Goal: Transaction & Acquisition: Download file/media

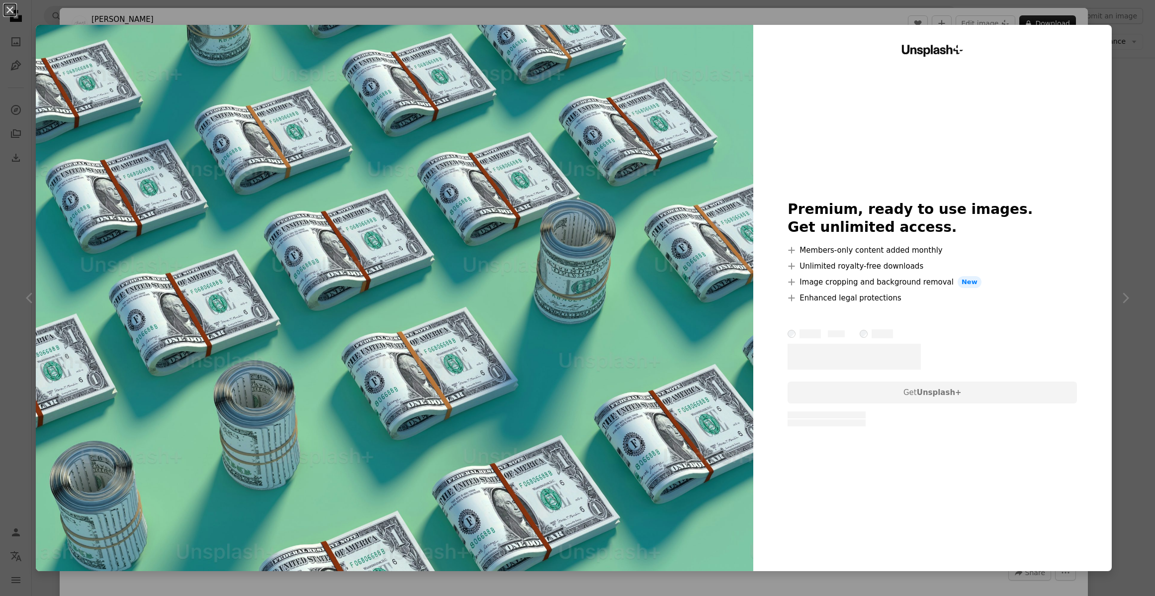
scroll to position [0, 0]
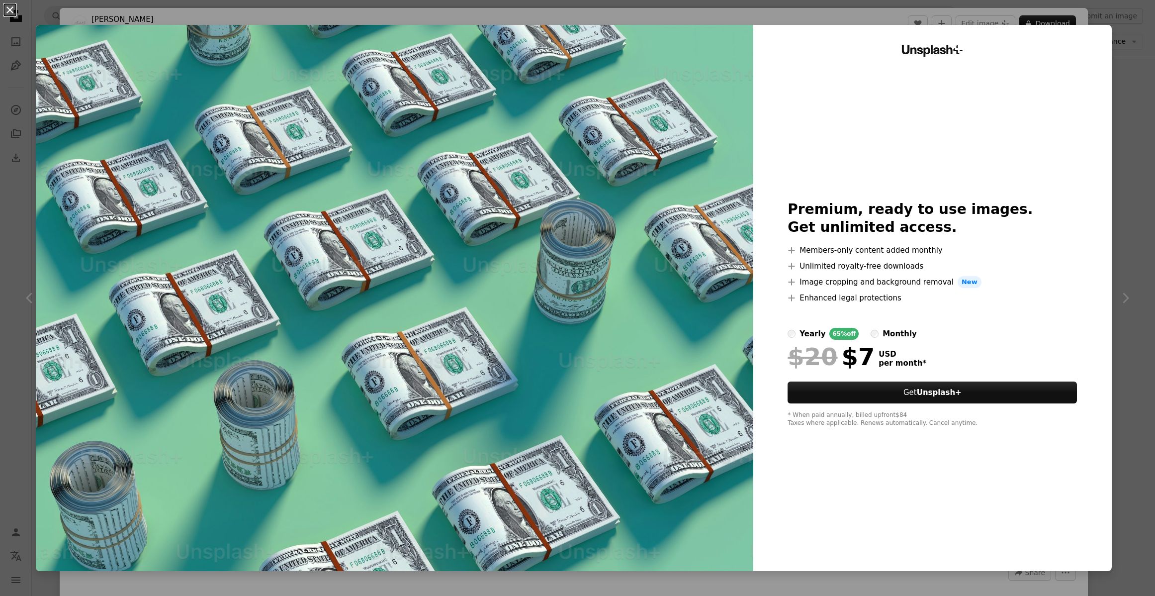
click at [9, 13] on button "An X shape" at bounding box center [10, 10] width 12 height 12
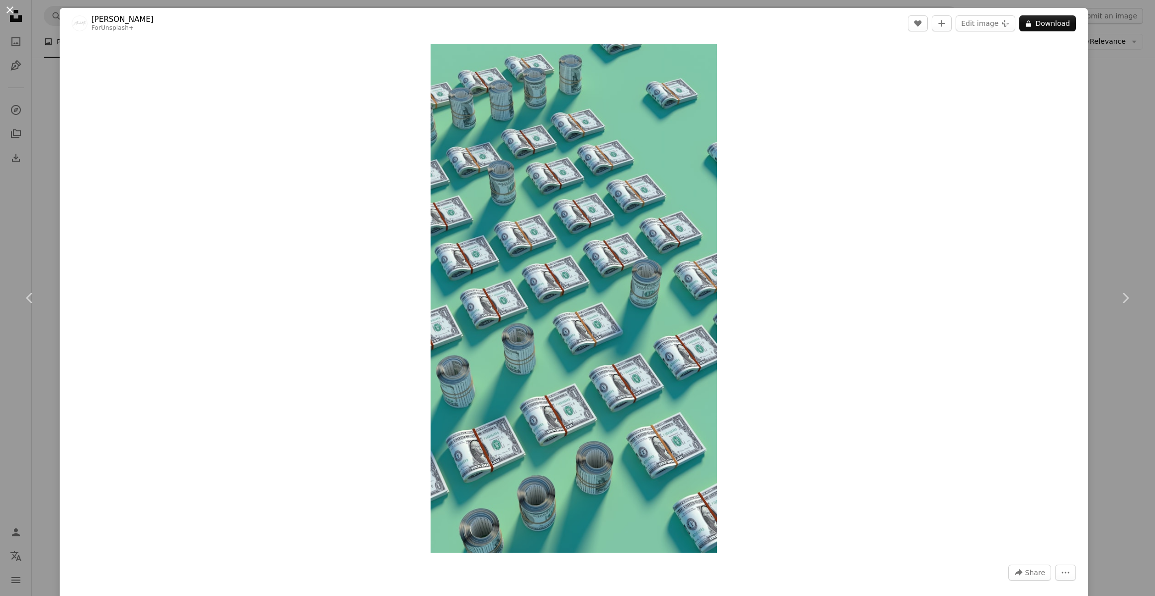
click at [12, 11] on button "An X shape" at bounding box center [10, 10] width 12 height 12
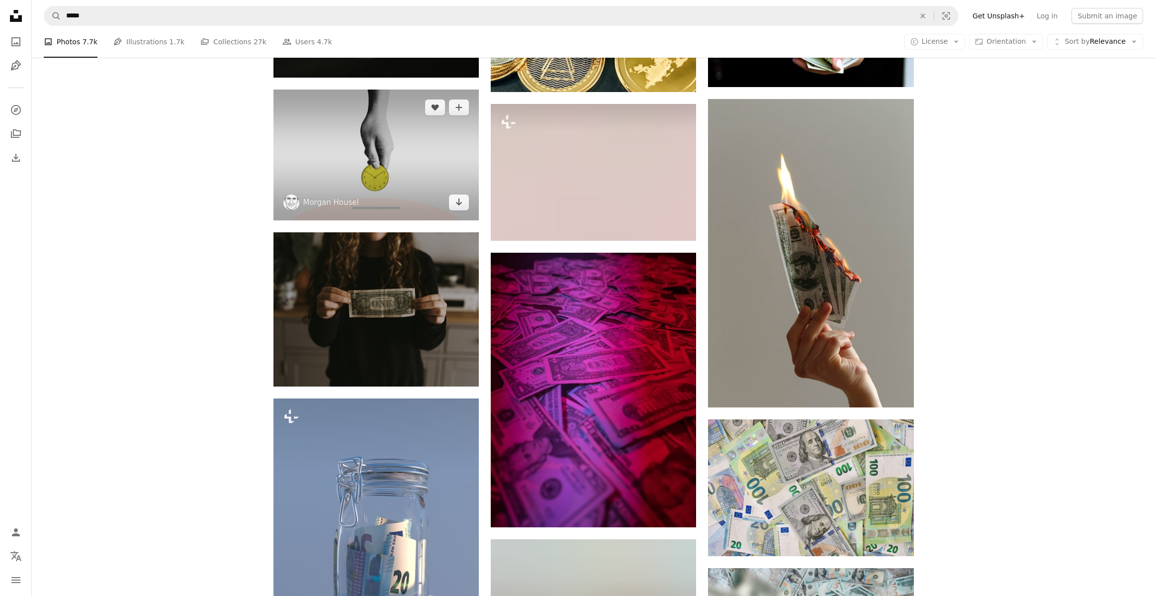
scroll to position [8064, 0]
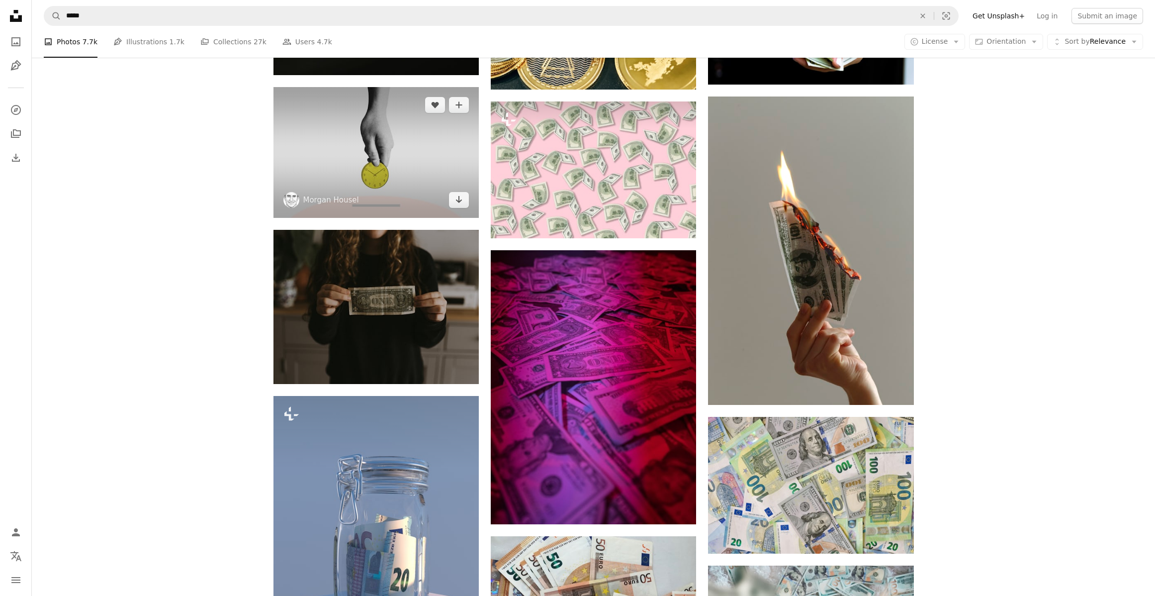
click at [409, 142] on img at bounding box center [376, 152] width 205 height 131
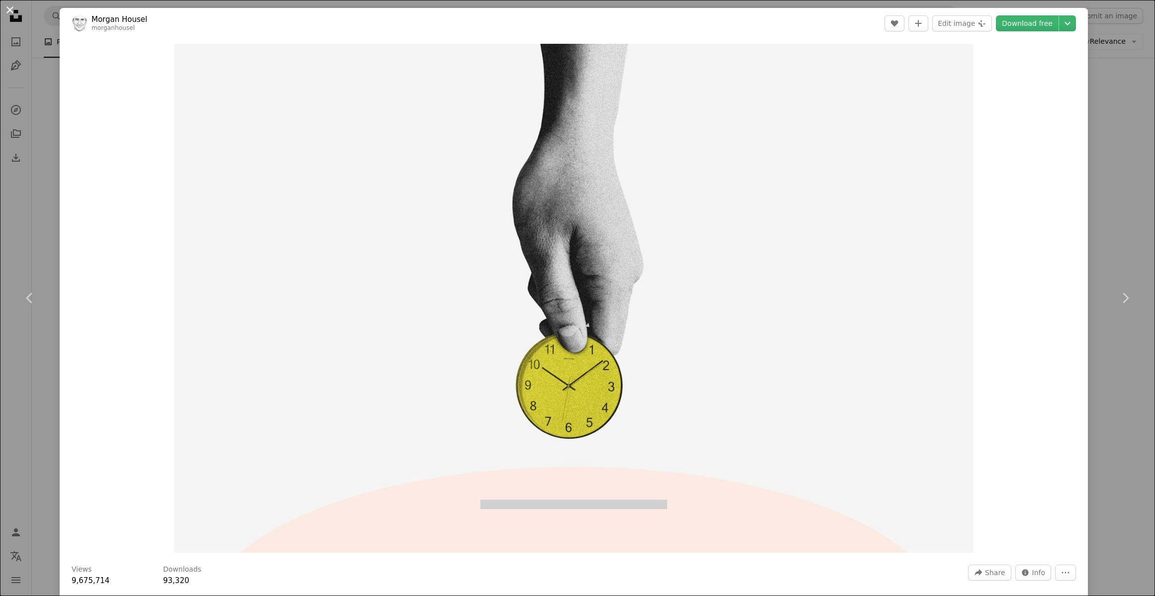
click at [8, 14] on button "An X shape" at bounding box center [10, 10] width 12 height 12
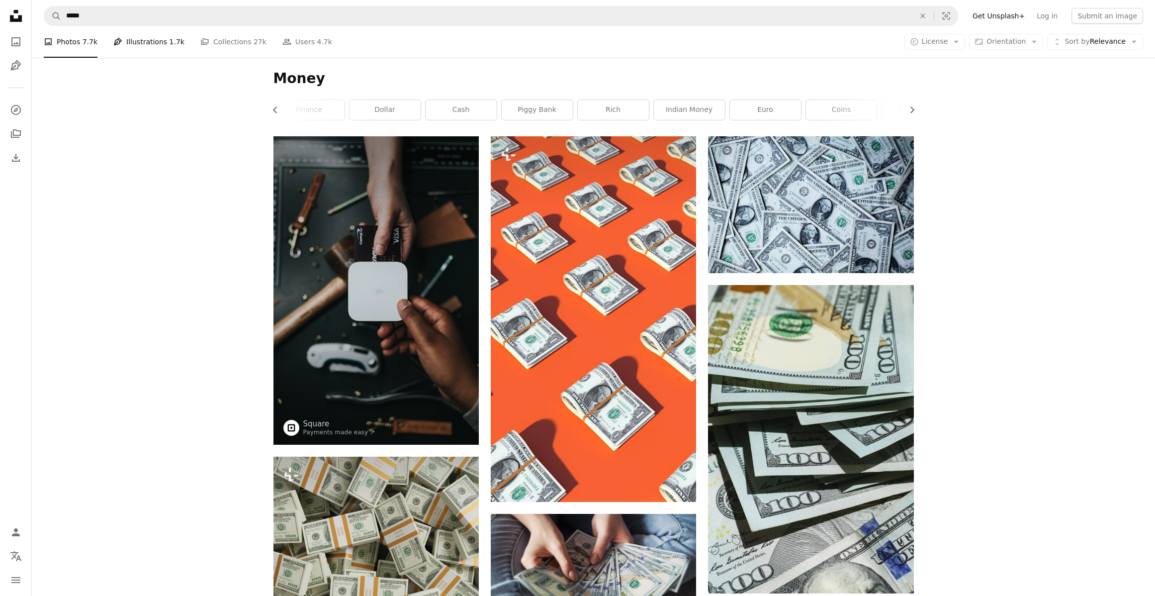
click at [160, 43] on link "Pen Tool Illustrations 1.7k" at bounding box center [148, 42] width 71 height 32
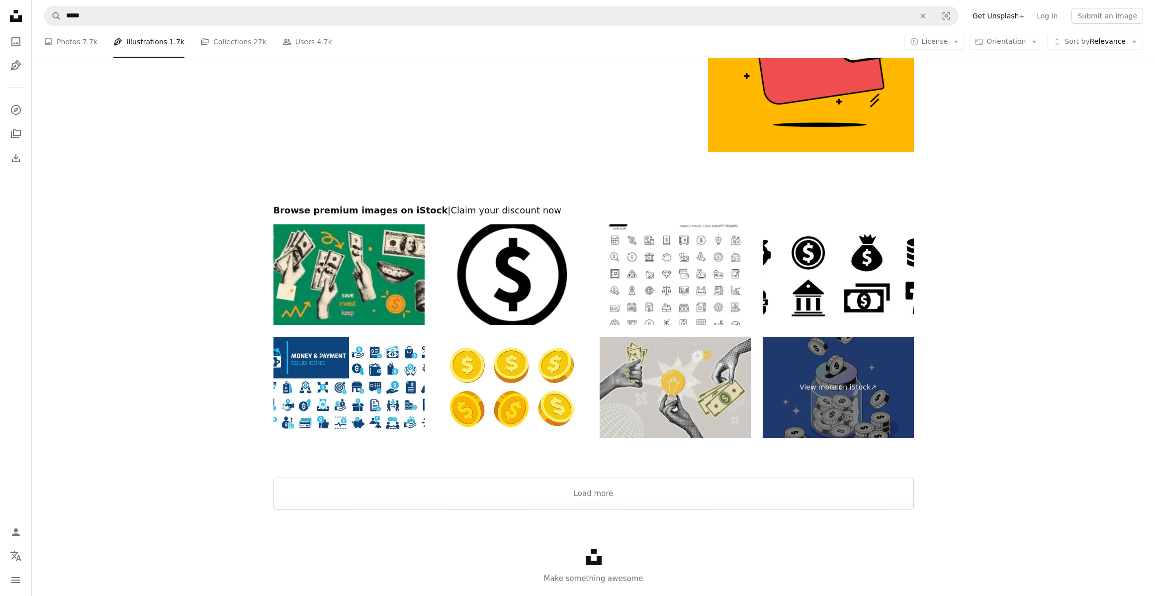
scroll to position [1802, 0]
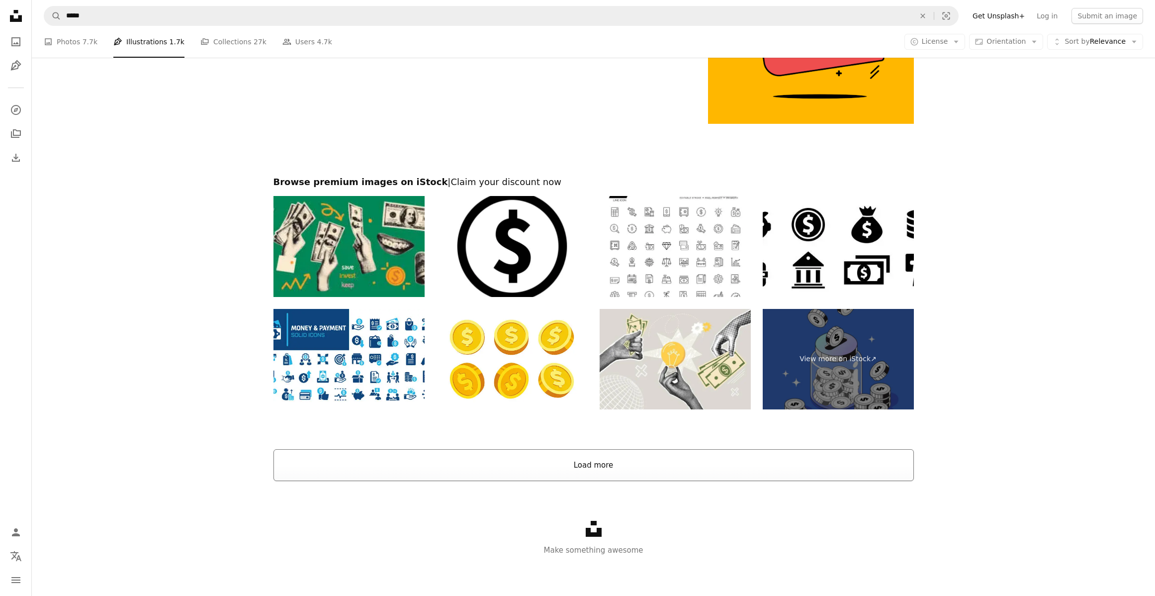
click at [594, 473] on button "Load more" at bounding box center [594, 465] width 641 height 32
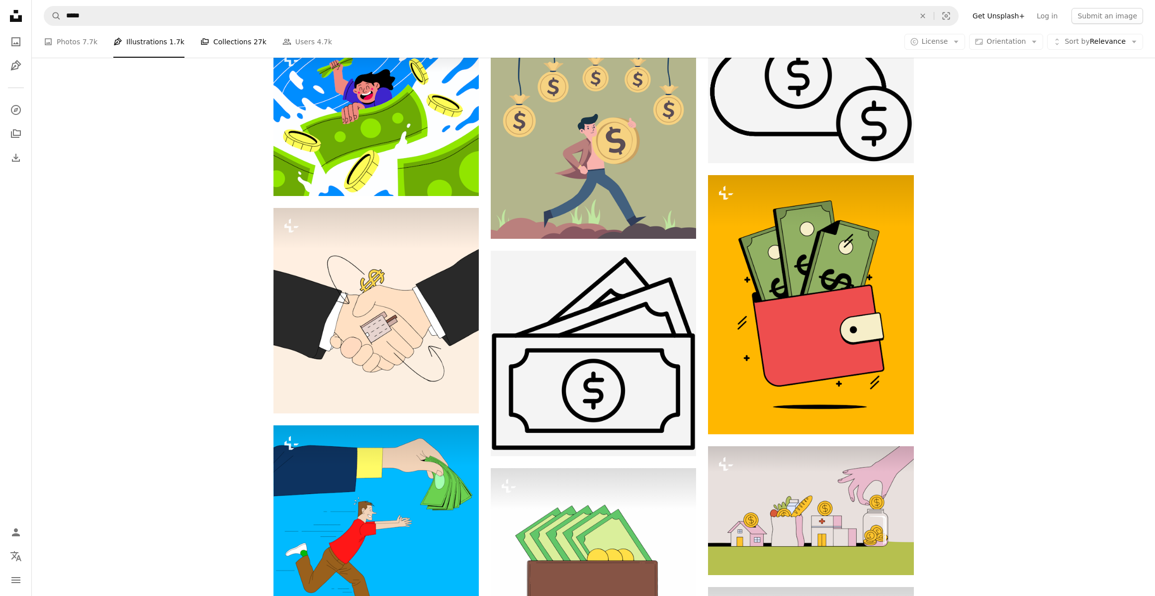
scroll to position [1294, 0]
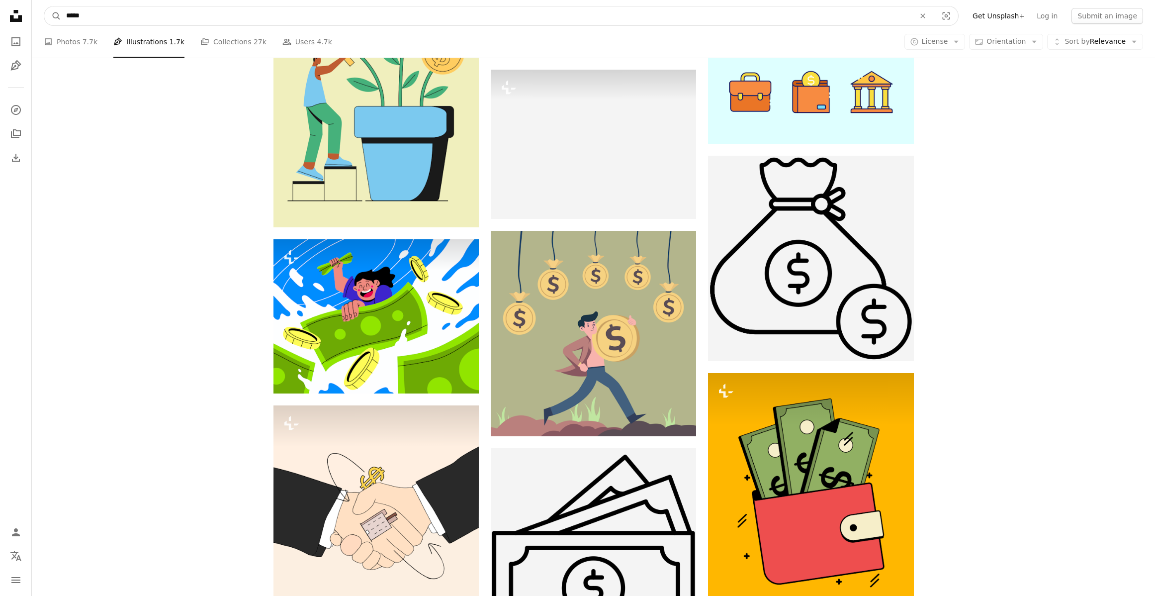
drag, startPoint x: 163, startPoint y: 13, endPoint x: 10, endPoint y: 1, distance: 152.7
click at [94, 8] on input "*****" at bounding box center [486, 15] width 851 height 19
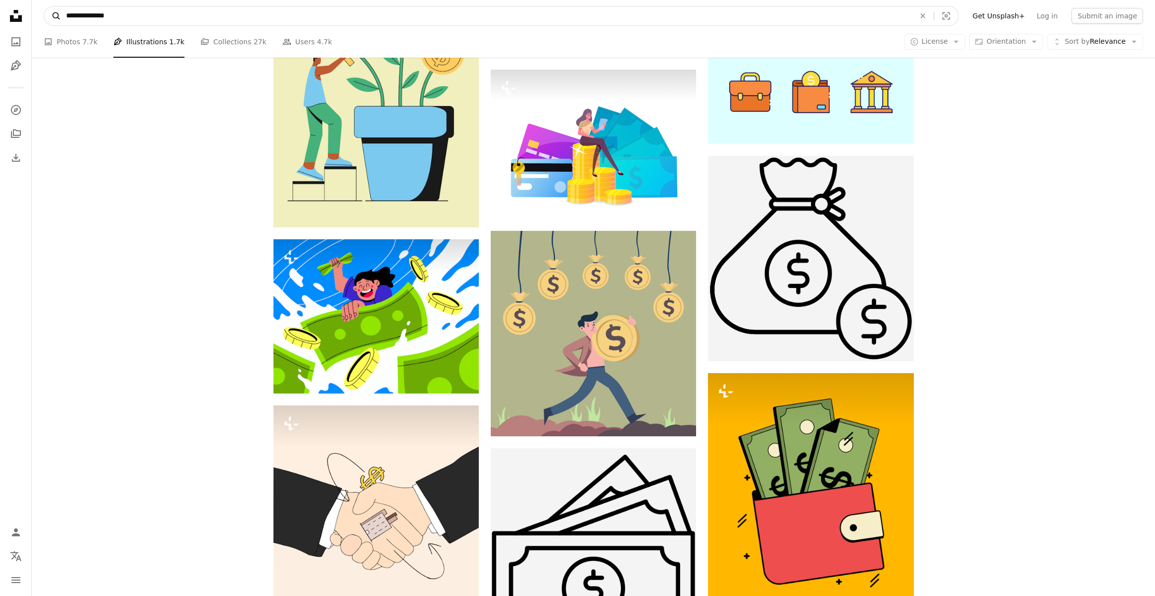
type input "**********"
click button "A magnifying glass" at bounding box center [52, 15] width 17 height 19
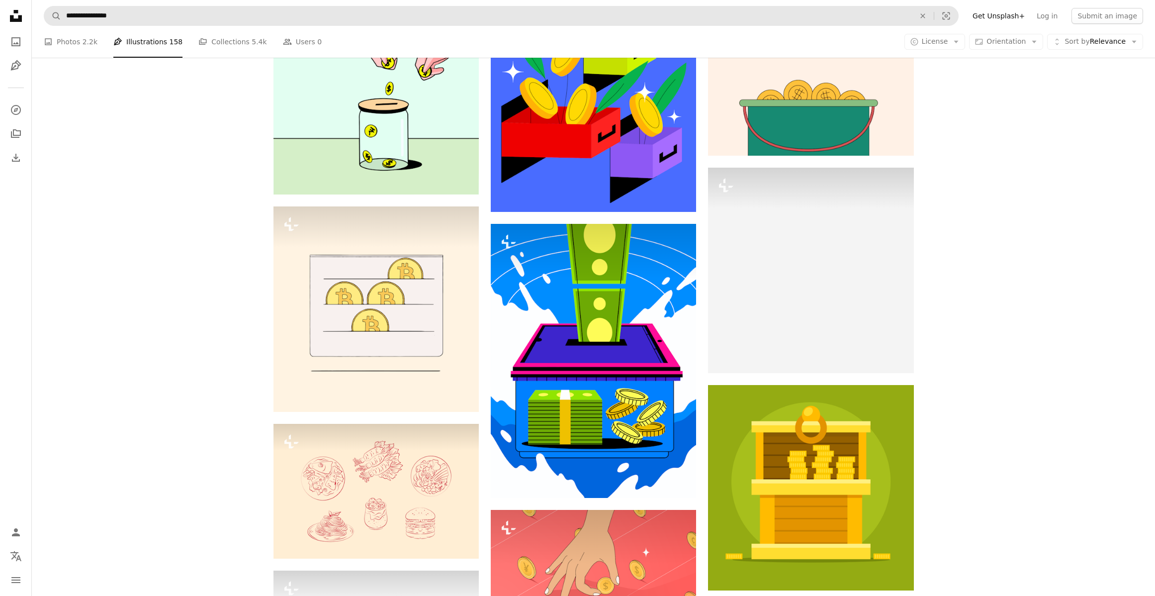
scroll to position [3381, 0]
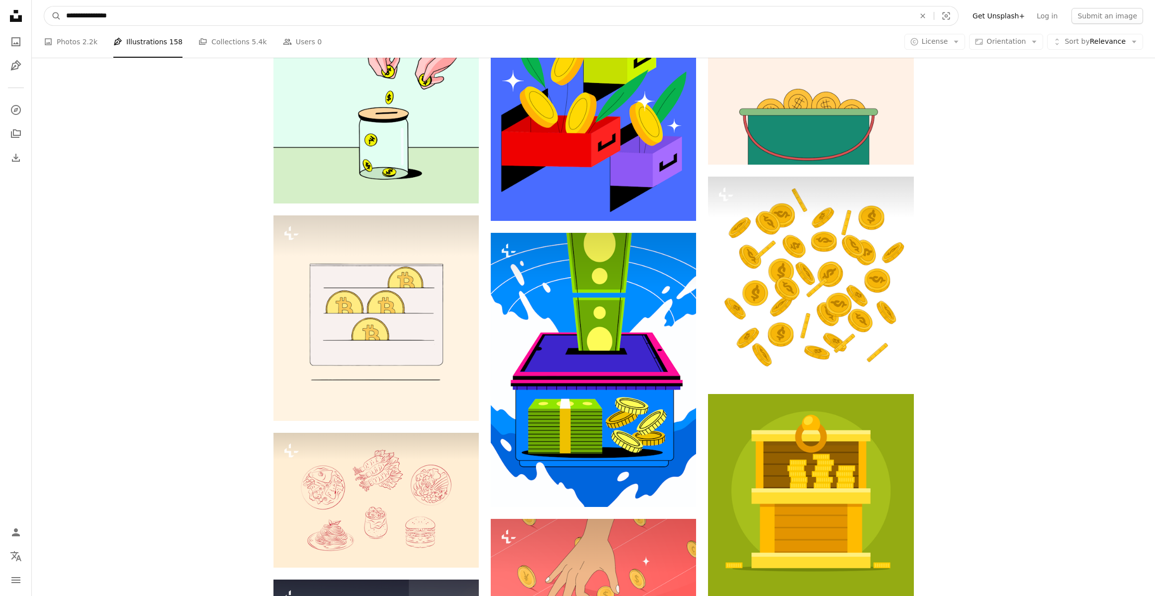
click at [97, 15] on input "**********" at bounding box center [486, 15] width 851 height 19
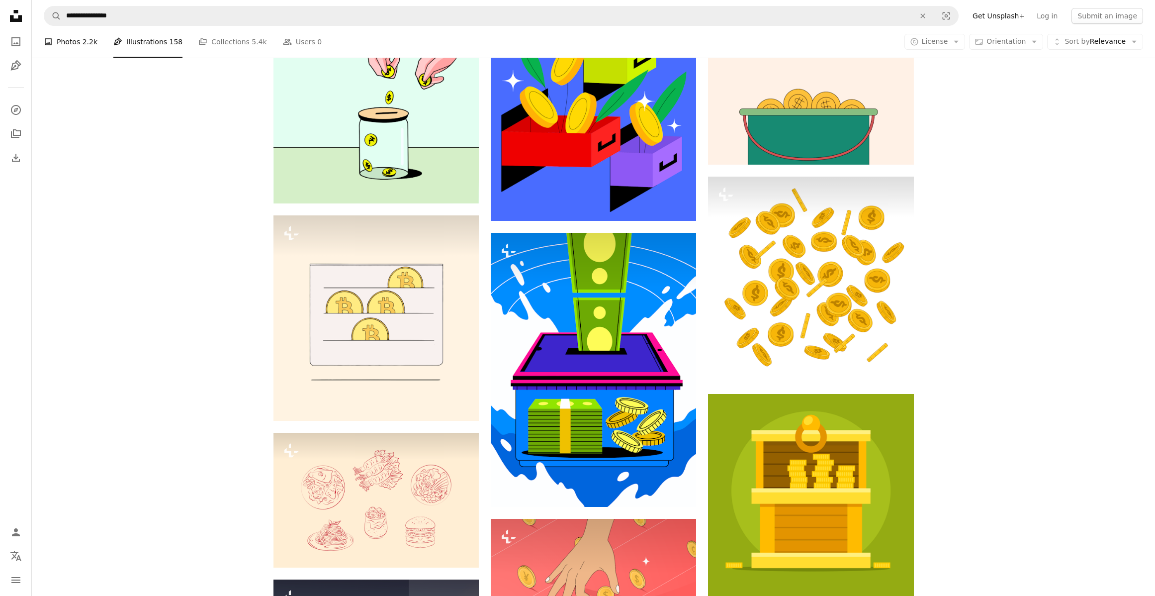
click at [79, 45] on link "A photo Photos 2.2k" at bounding box center [71, 42] width 54 height 32
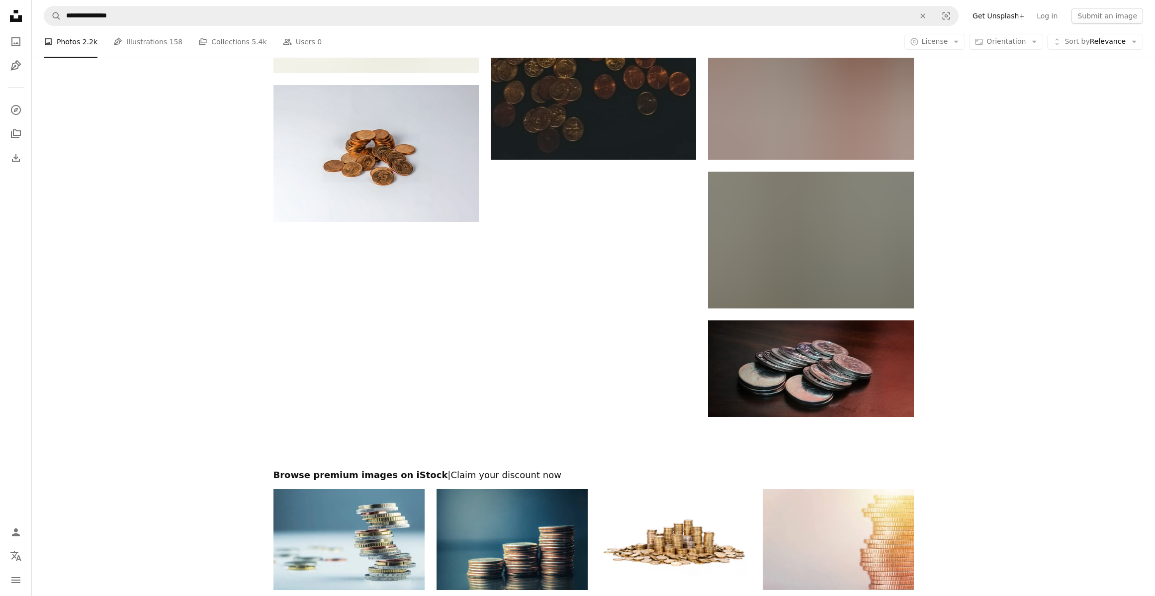
scroll to position [1393, 0]
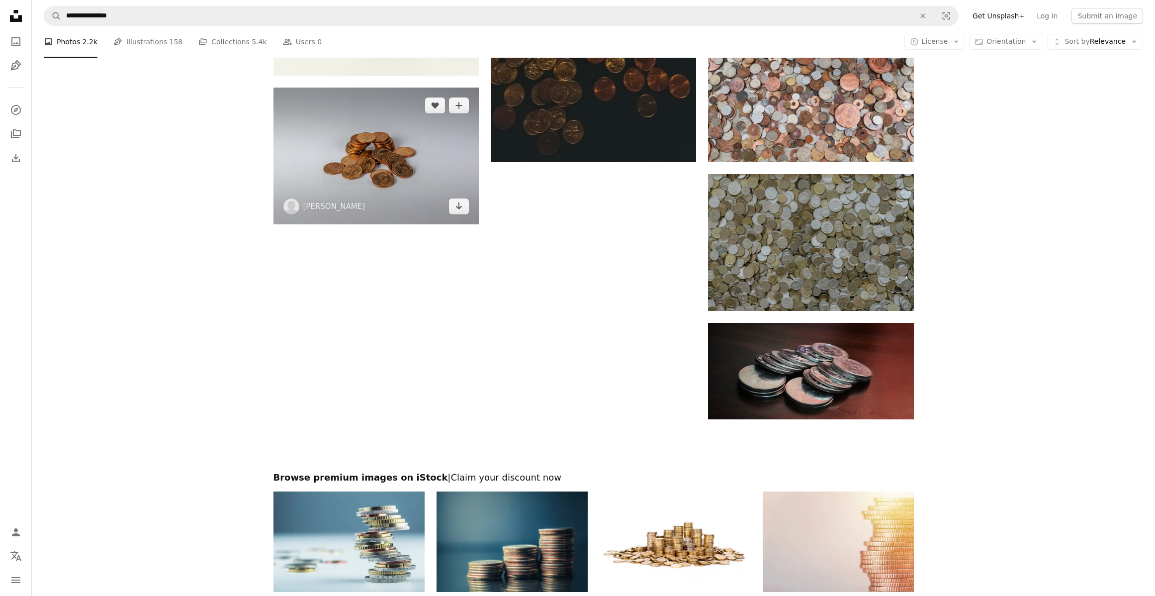
click at [424, 182] on img at bounding box center [376, 156] width 205 height 137
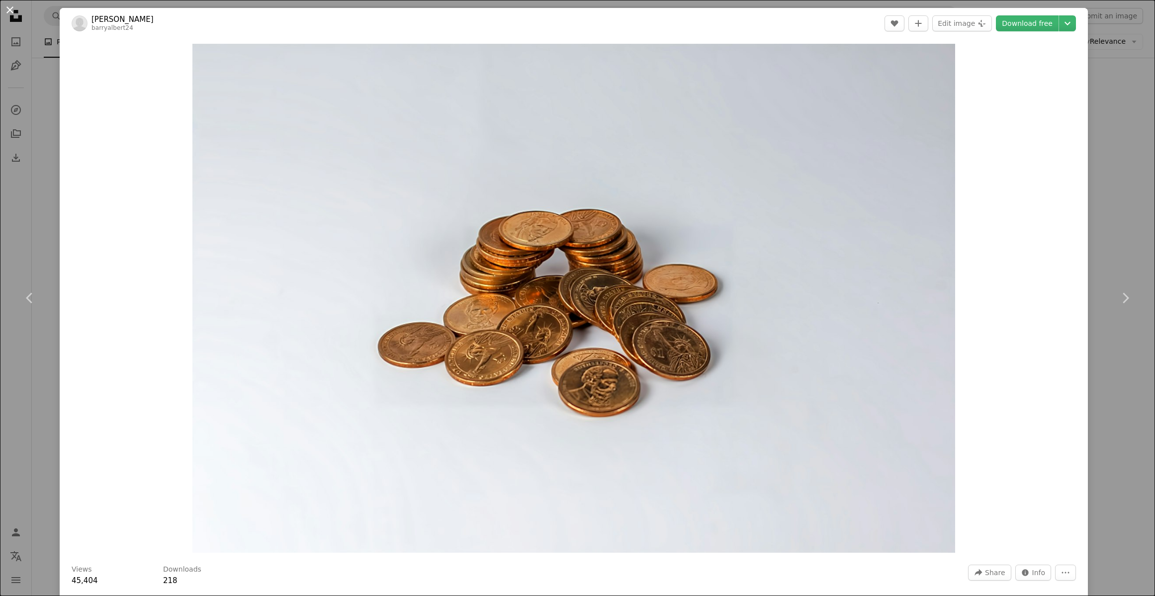
click at [11, 10] on button "An X shape" at bounding box center [10, 10] width 12 height 12
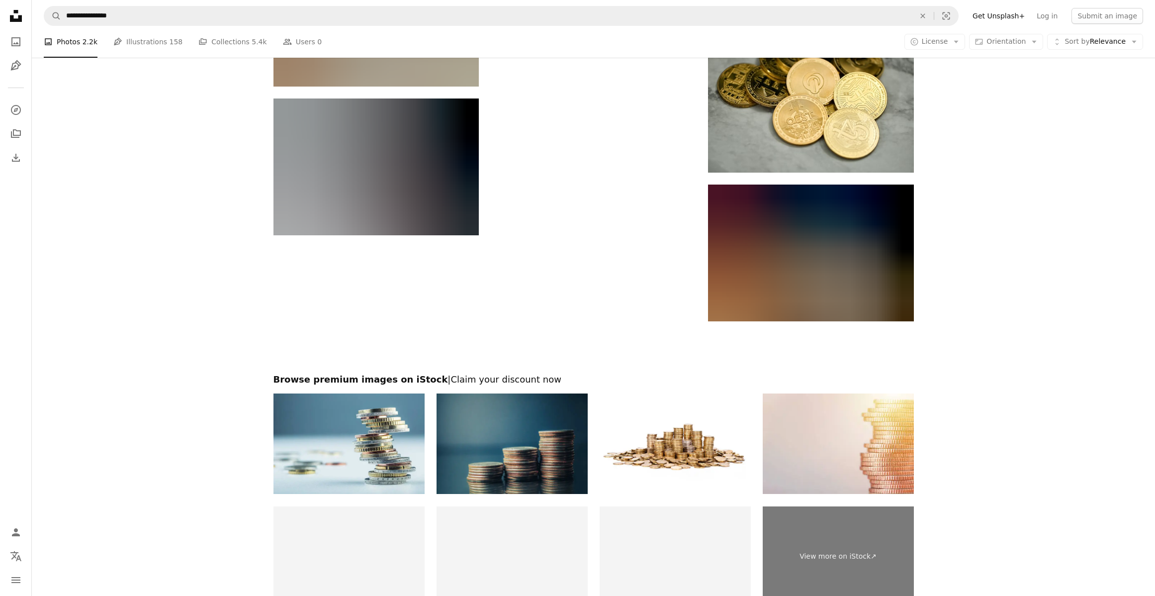
scroll to position [2937, 0]
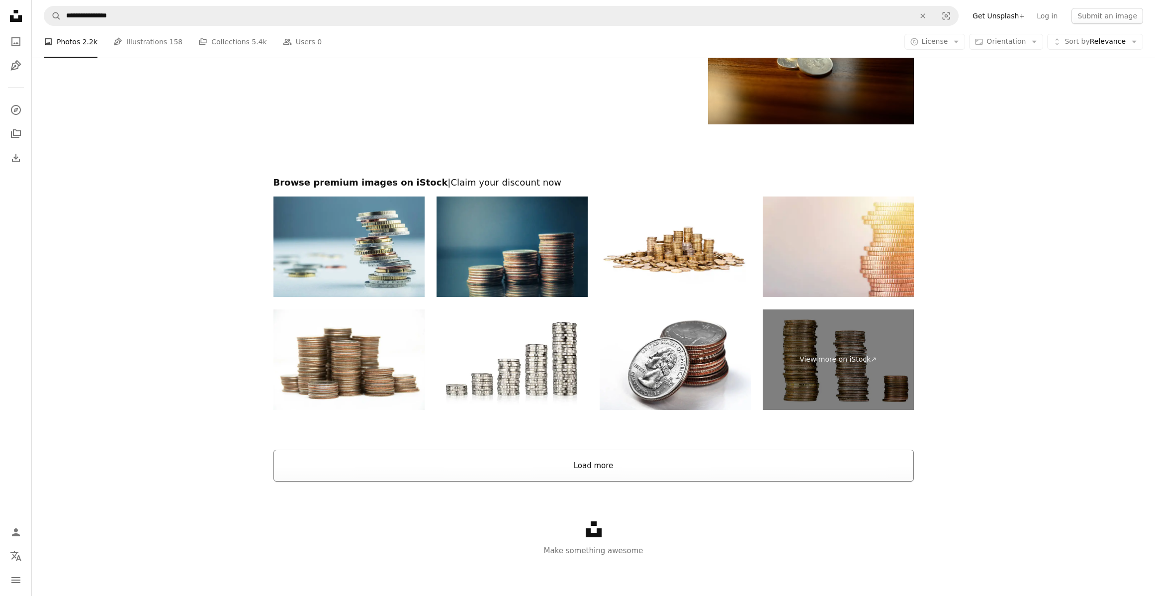
click at [591, 470] on button "Load more" at bounding box center [594, 466] width 641 height 32
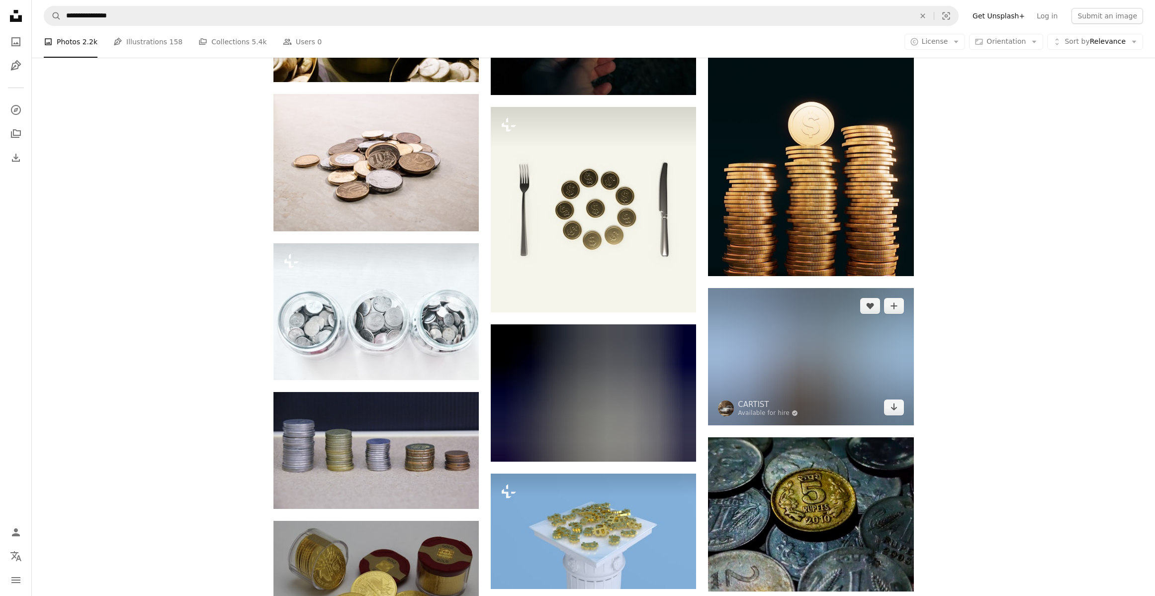
scroll to position [6485, 0]
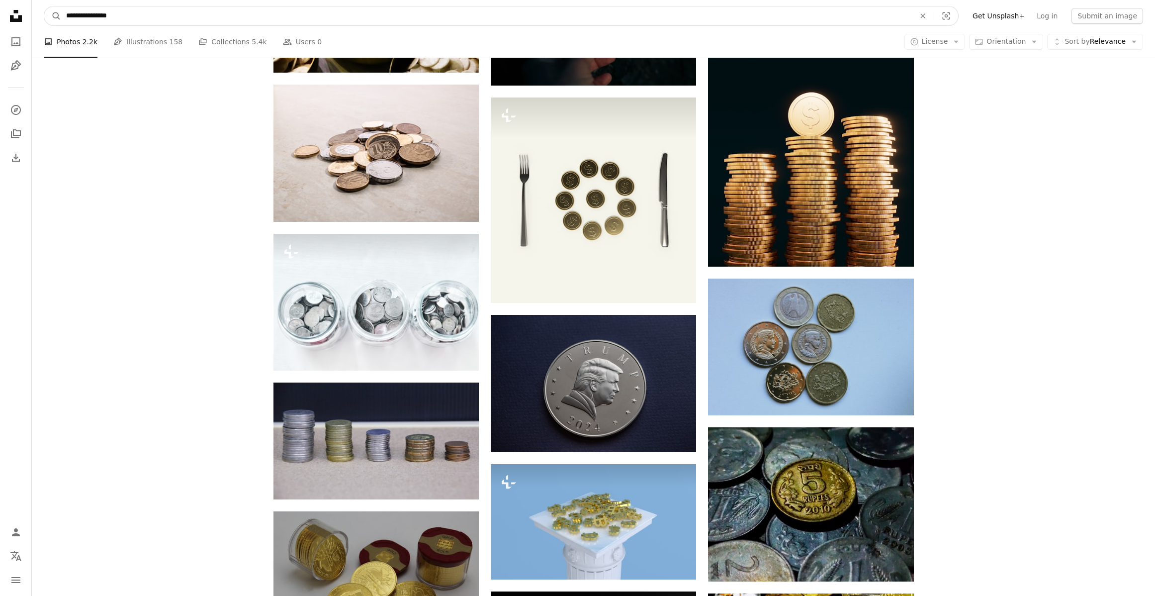
click at [88, 16] on input "**********" at bounding box center [486, 15] width 851 height 19
drag, startPoint x: 130, startPoint y: 13, endPoint x: 88, endPoint y: 15, distance: 42.3
click at [88, 15] on input "**********" at bounding box center [486, 15] width 851 height 19
type input "**********"
click button "A magnifying glass" at bounding box center [52, 15] width 17 height 19
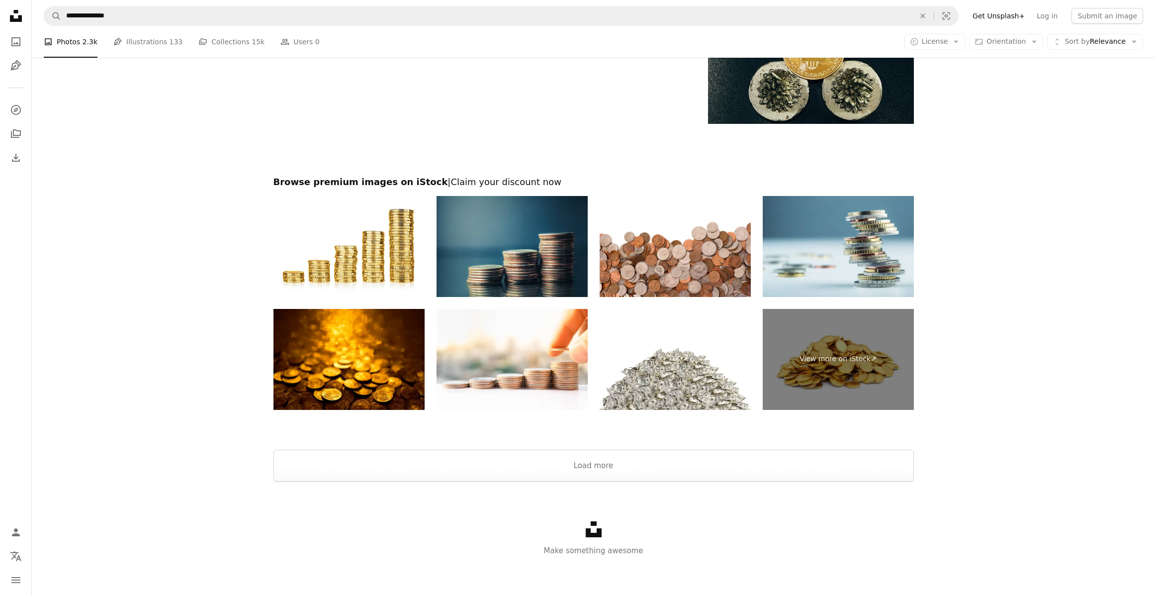
scroll to position [1617, 0]
click at [583, 466] on button "Load more" at bounding box center [594, 466] width 641 height 32
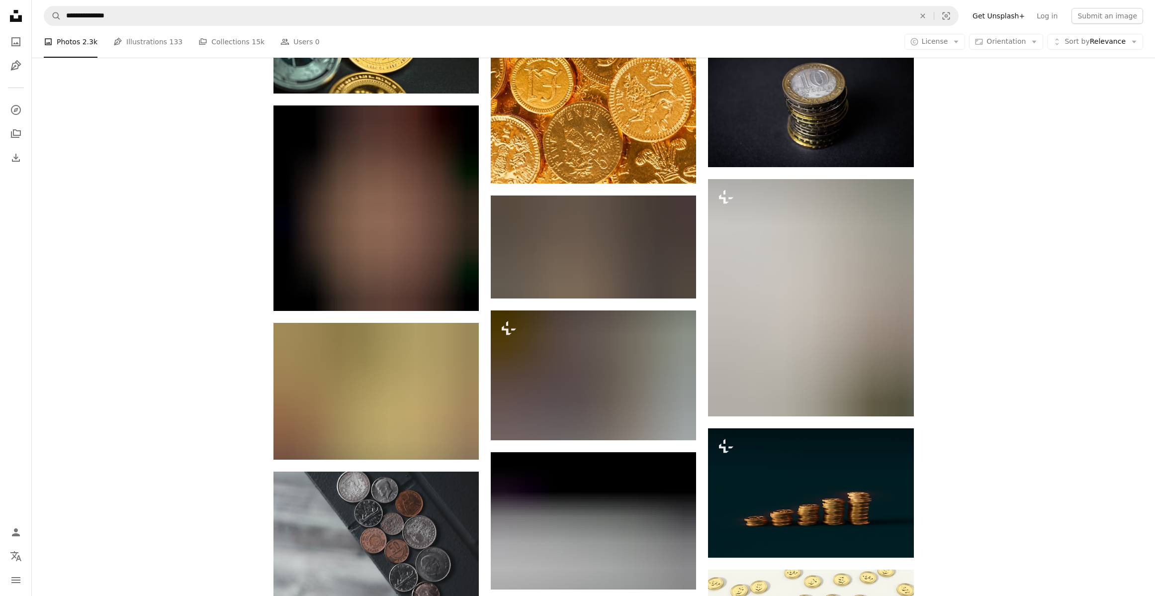
scroll to position [7206, 0]
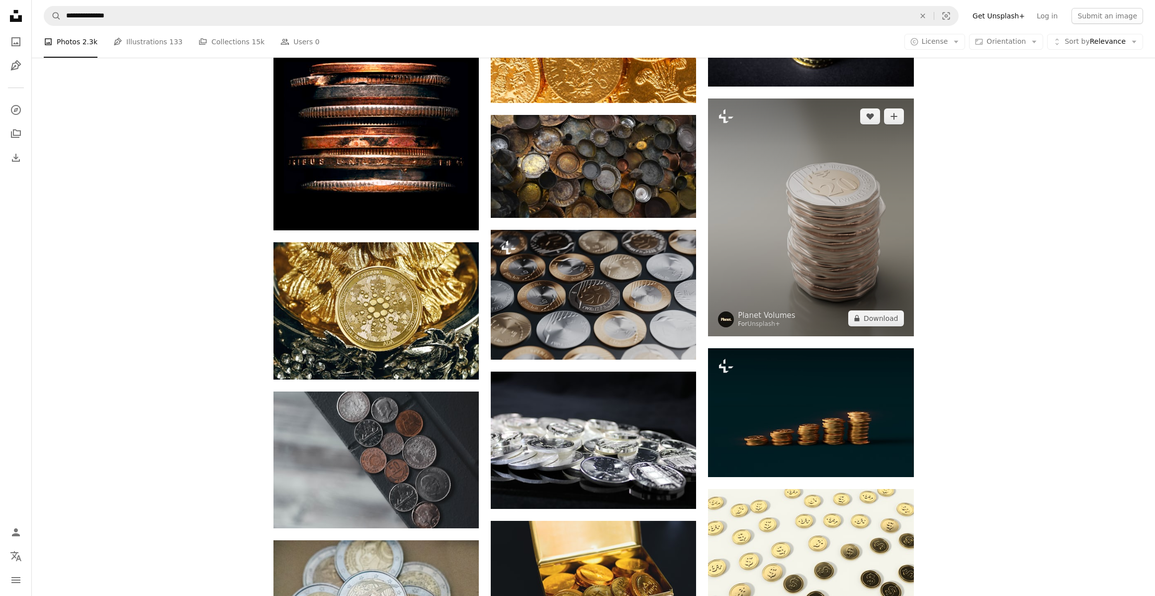
click at [760, 272] on img at bounding box center [810, 217] width 205 height 238
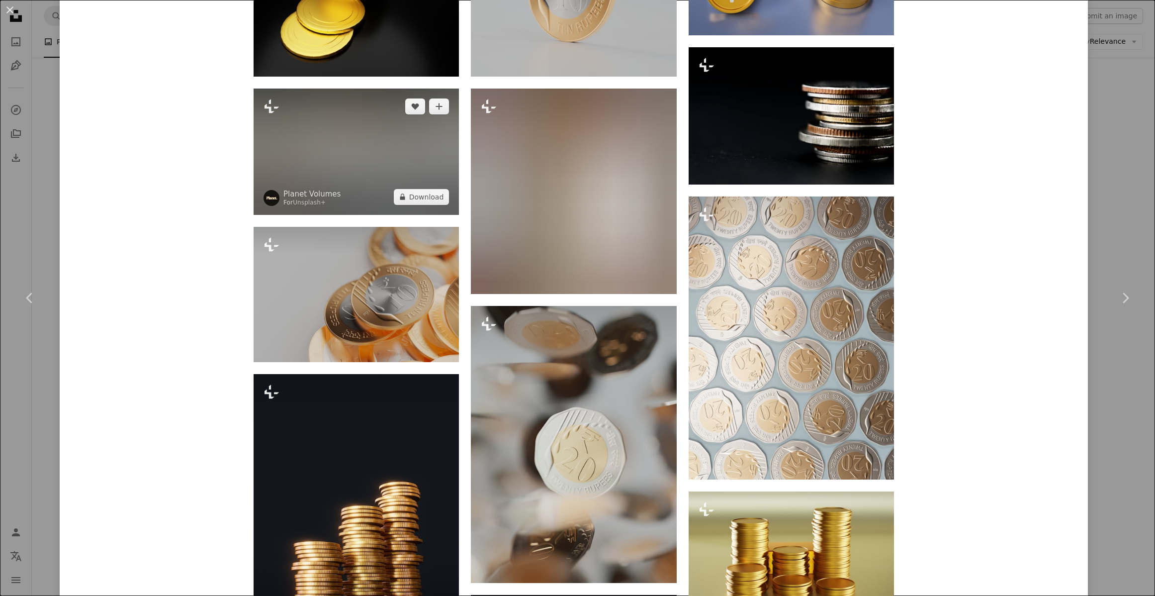
scroll to position [1088, 0]
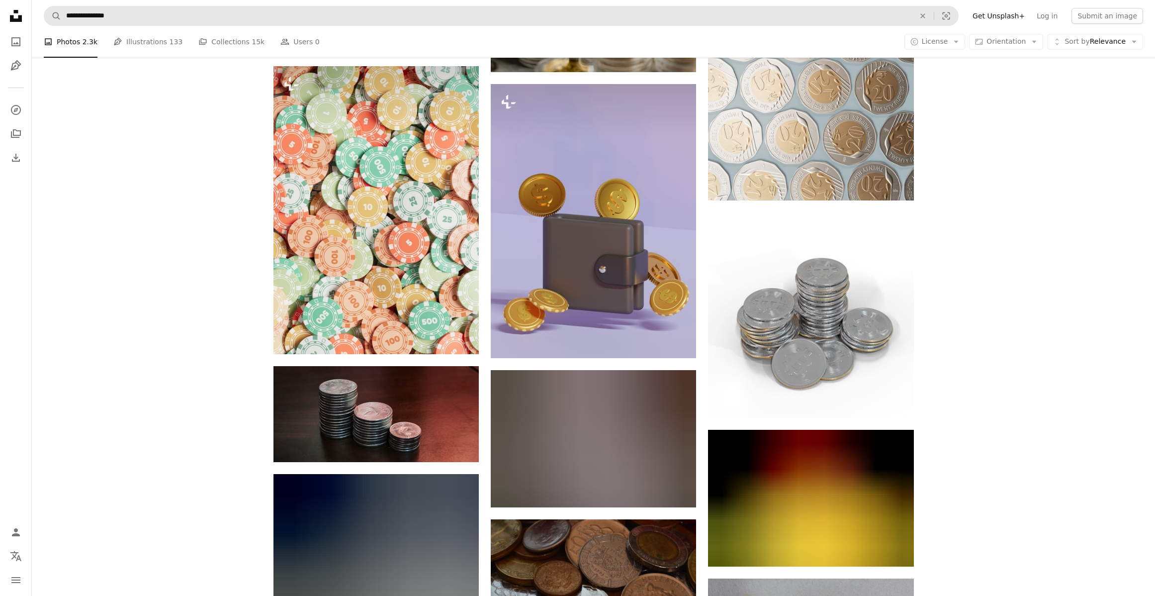
scroll to position [10879, 0]
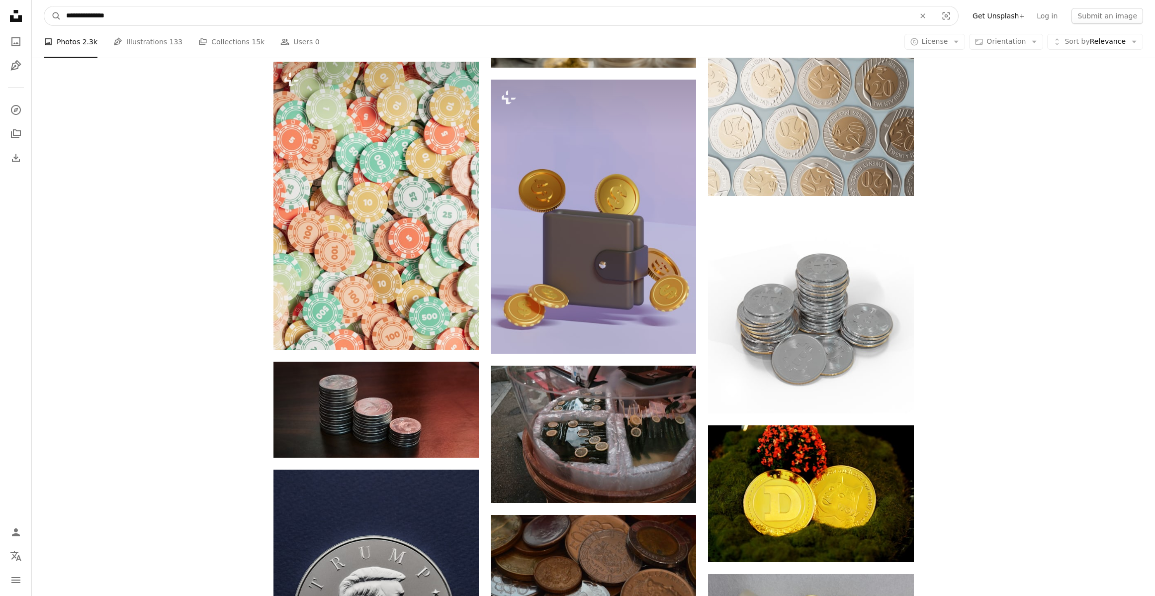
drag, startPoint x: 133, startPoint y: 16, endPoint x: 0, endPoint y: -11, distance: 136.1
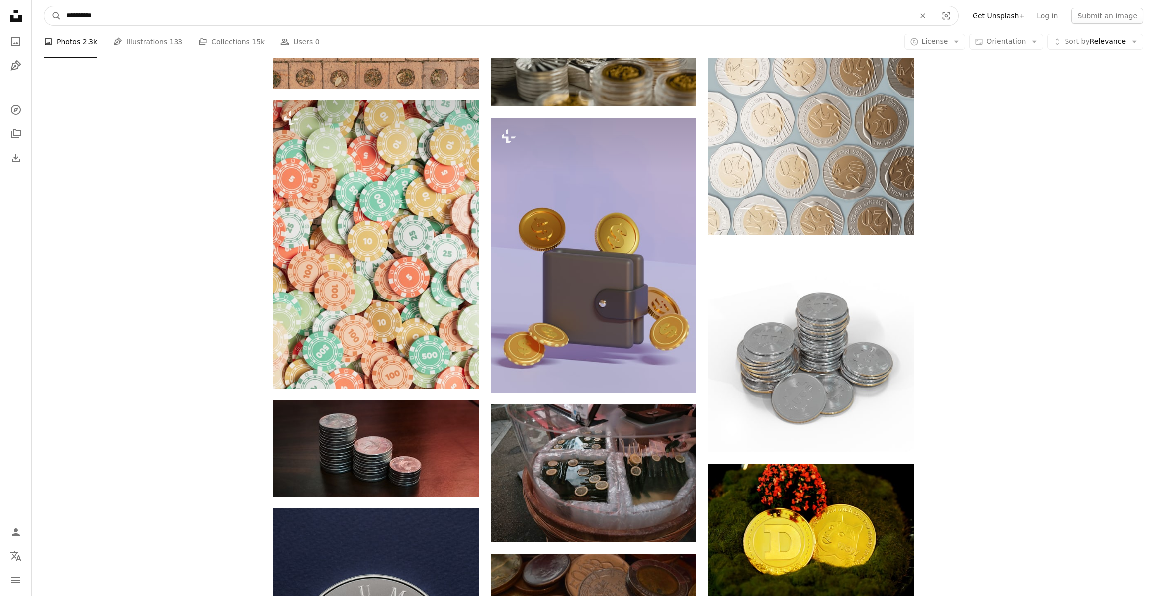
type input "**********"
click button "A magnifying glass" at bounding box center [52, 15] width 17 height 19
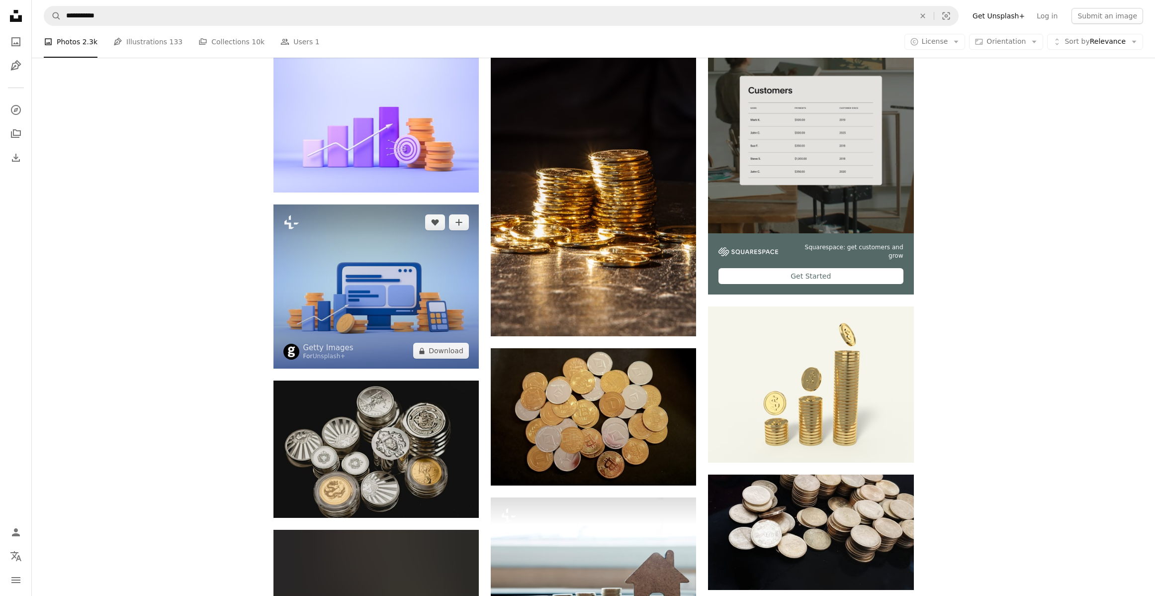
scroll to position [263, 0]
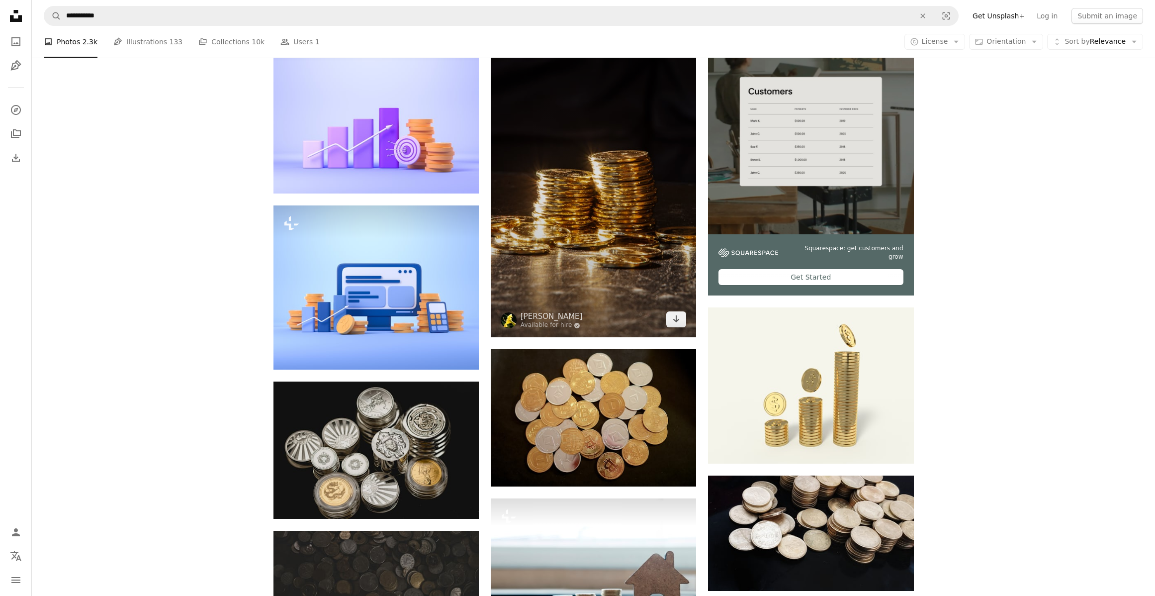
click at [576, 217] on img at bounding box center [593, 183] width 205 height 308
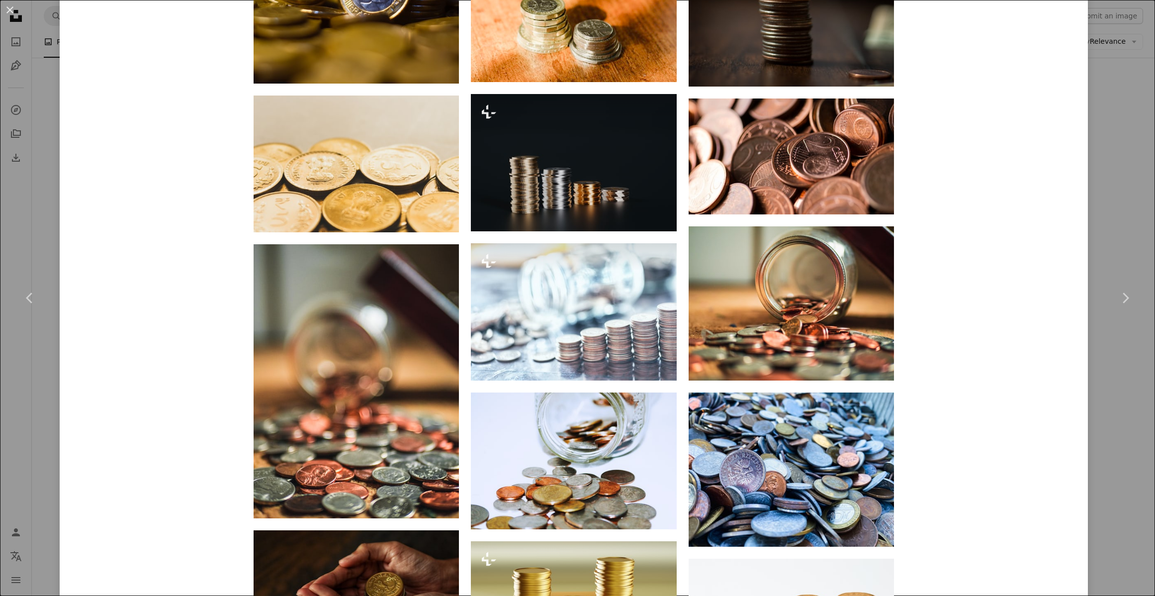
scroll to position [1898, 0]
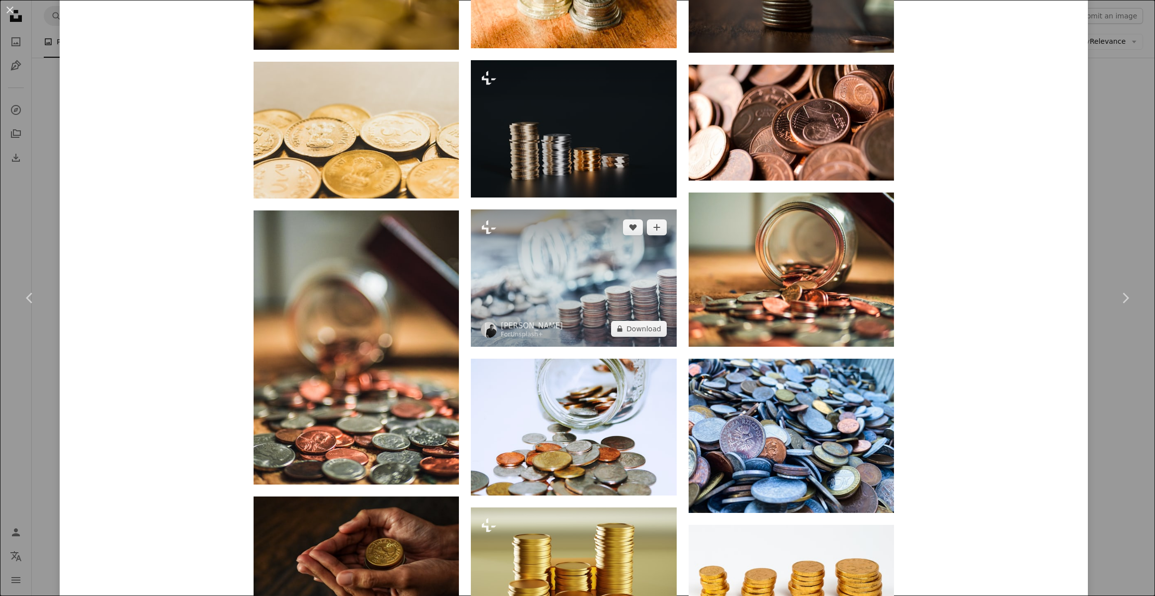
click at [598, 294] on img at bounding box center [573, 277] width 205 height 137
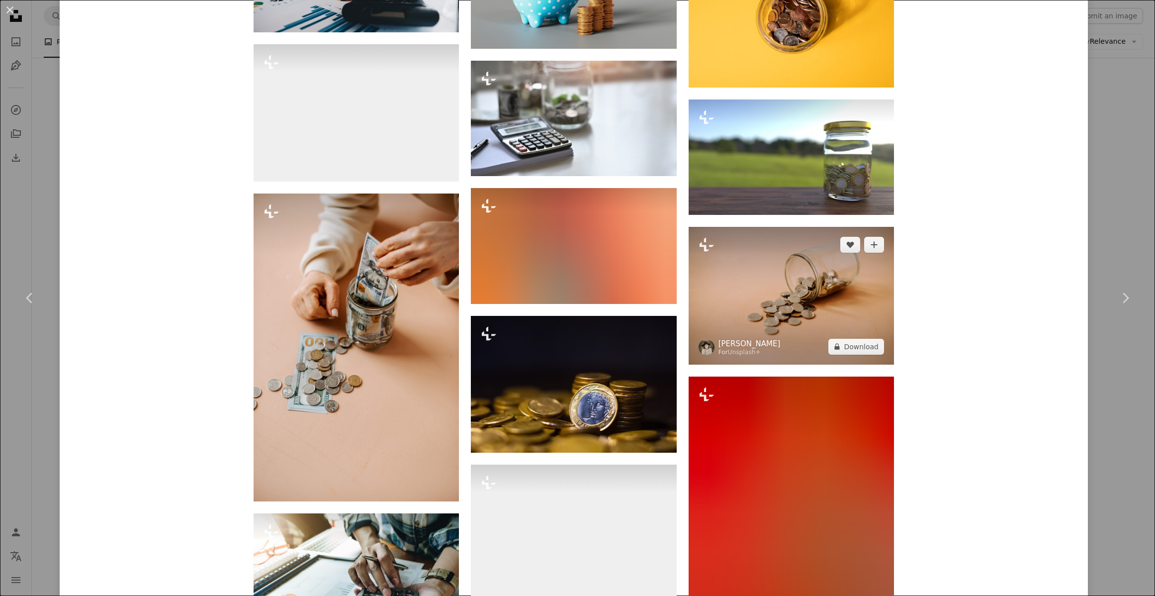
scroll to position [2355, 0]
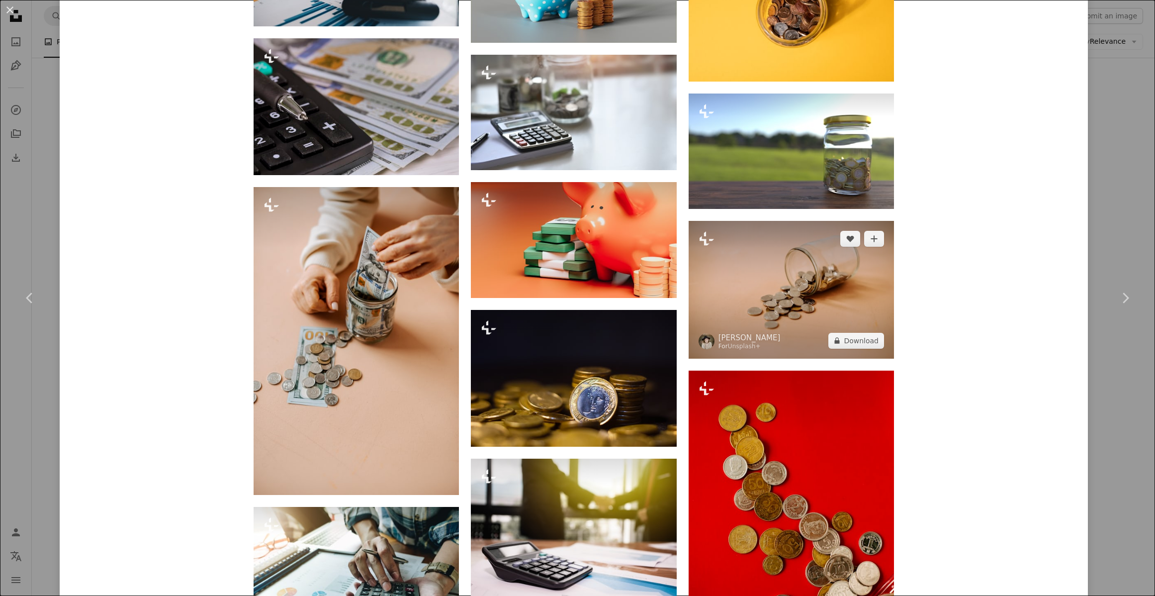
click at [796, 302] on img at bounding box center [791, 289] width 205 height 137
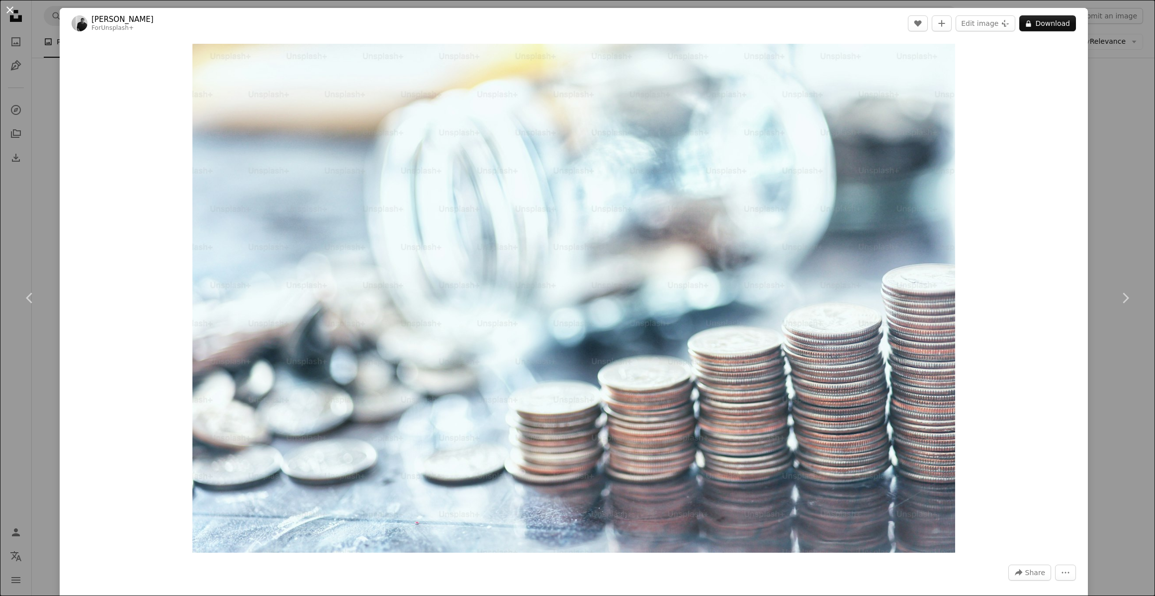
click at [9, 9] on button "An X shape" at bounding box center [10, 10] width 12 height 12
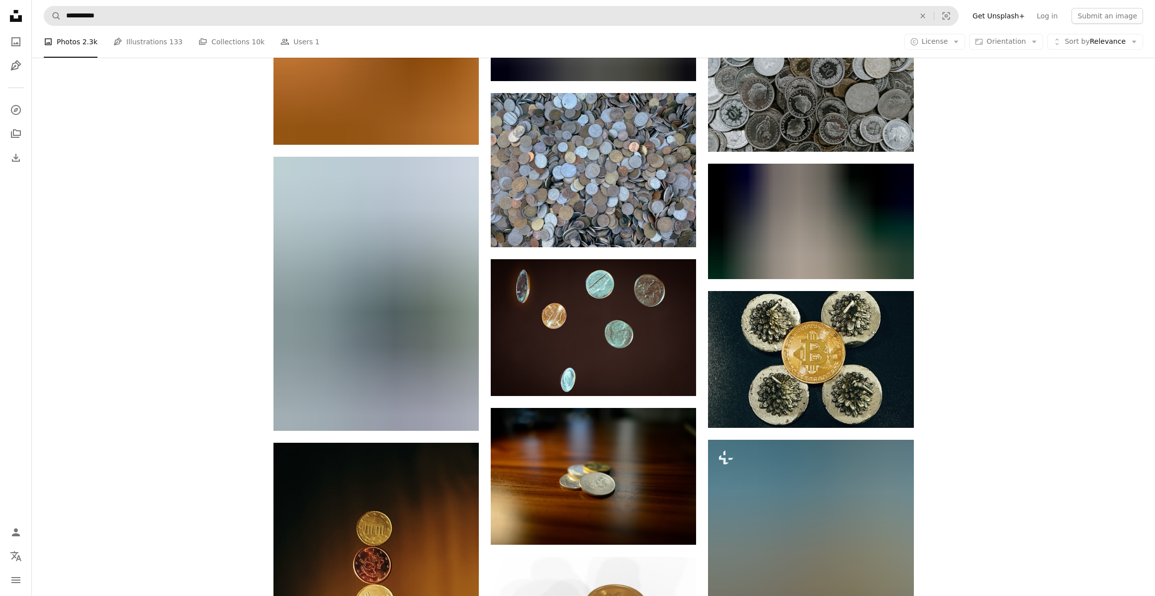
scroll to position [983, 0]
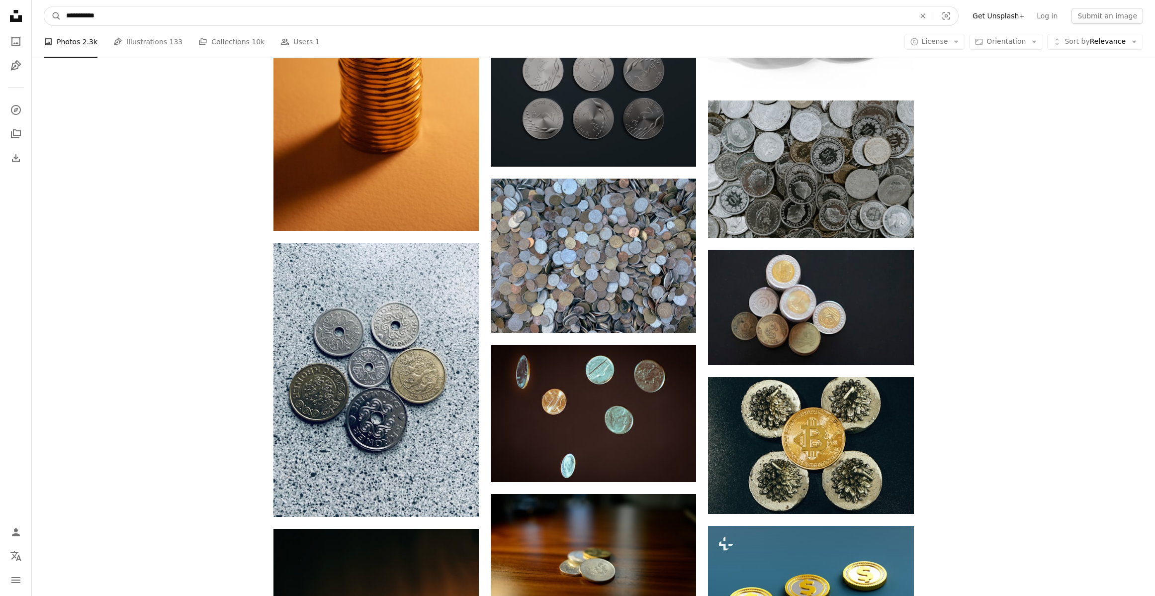
drag, startPoint x: 132, startPoint y: 14, endPoint x: 15, endPoint y: 4, distance: 117.9
type input "**********"
click button "A magnifying glass" at bounding box center [52, 15] width 17 height 19
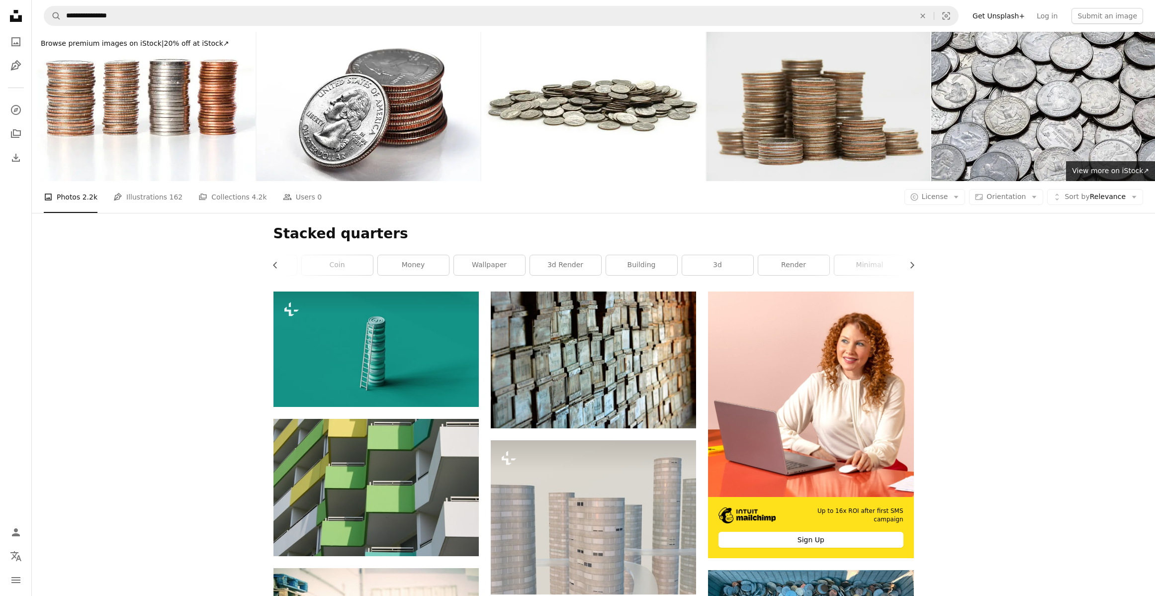
click at [820, 121] on img at bounding box center [819, 106] width 224 height 149
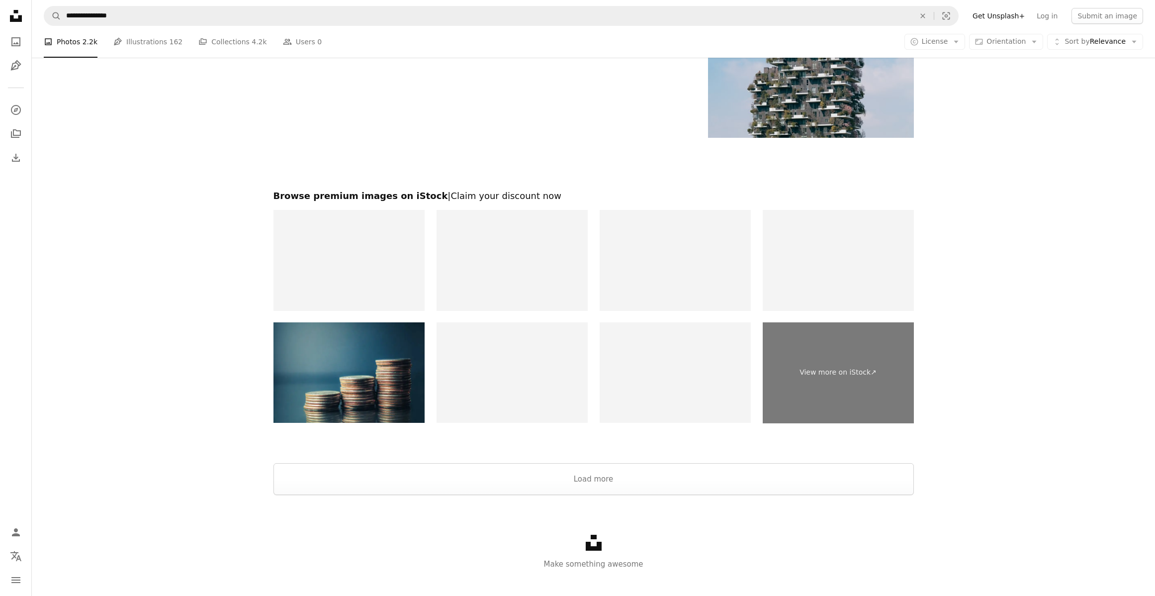
scroll to position [1890, 0]
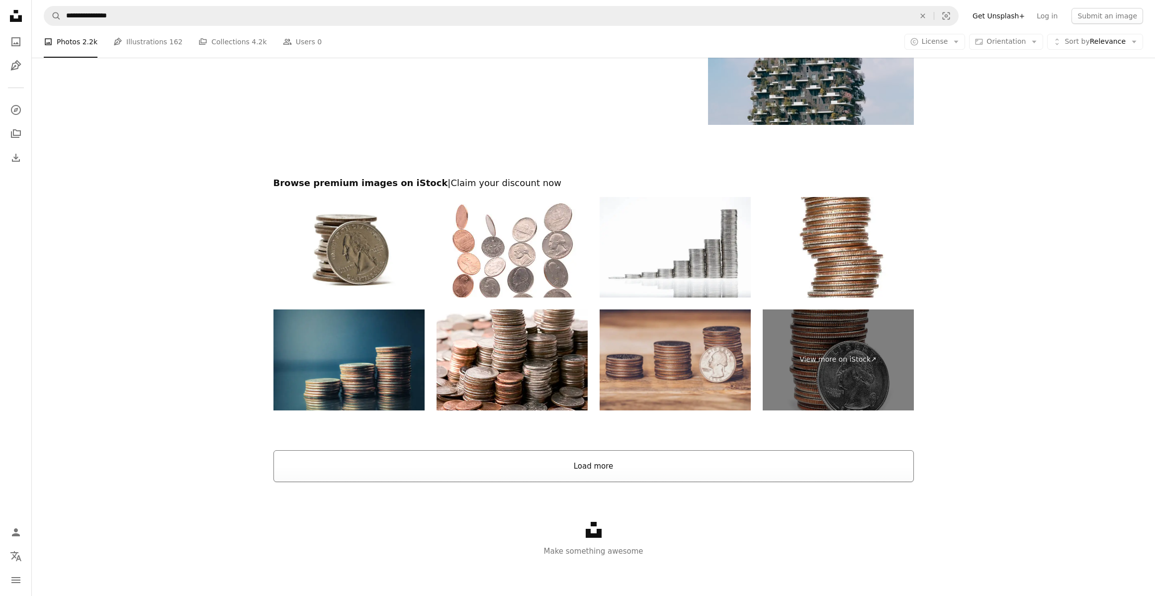
click at [627, 471] on button "Load more" at bounding box center [594, 466] width 641 height 32
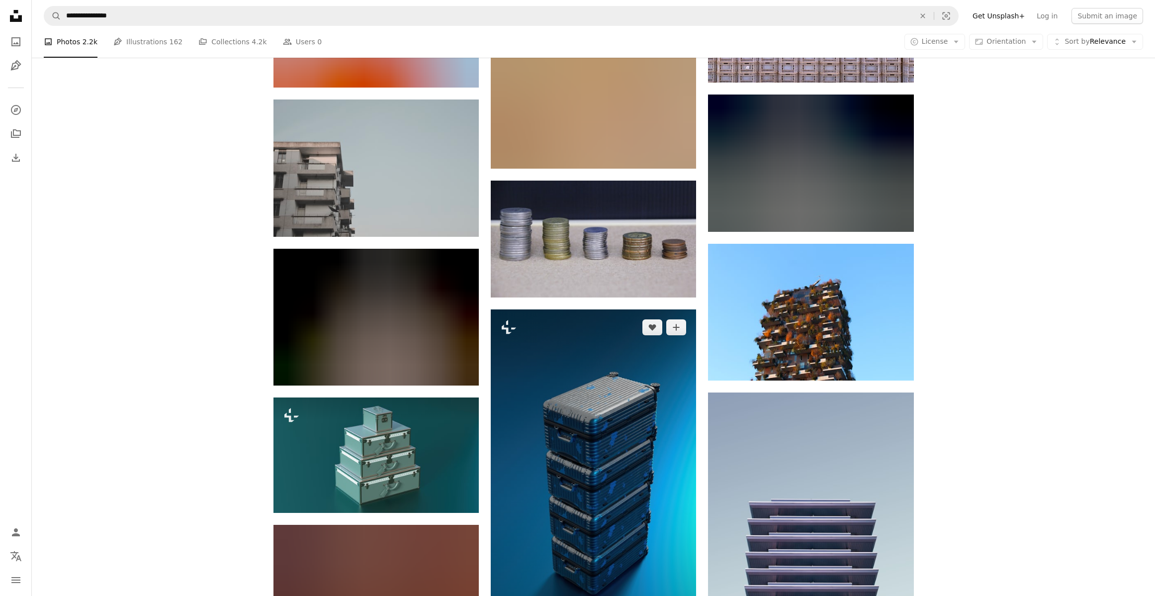
scroll to position [2937, 0]
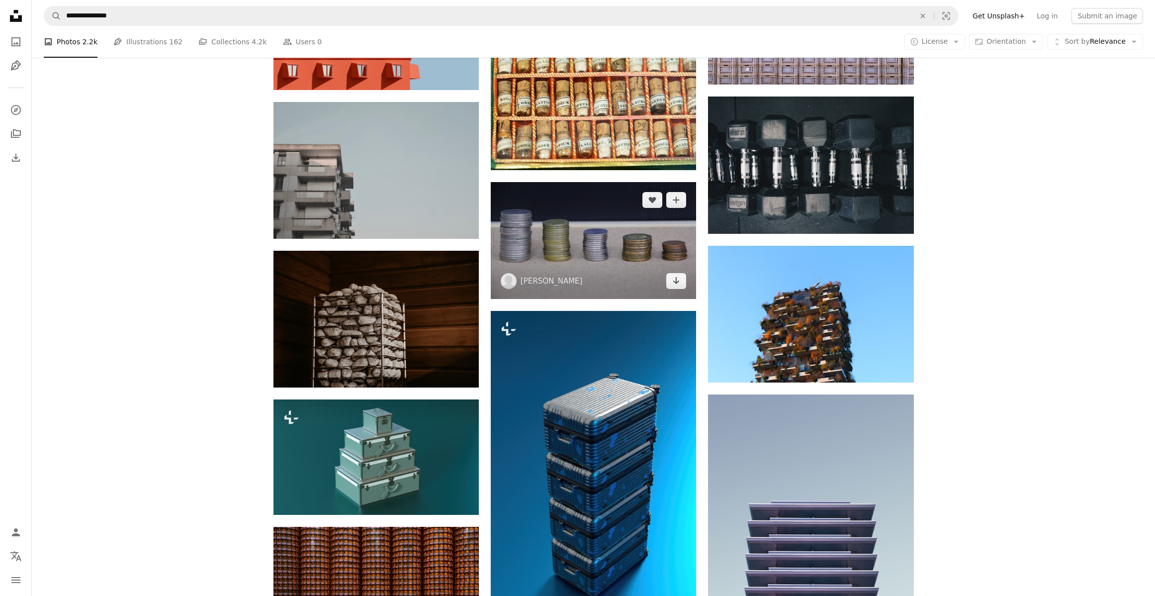
click at [593, 279] on img at bounding box center [593, 240] width 205 height 117
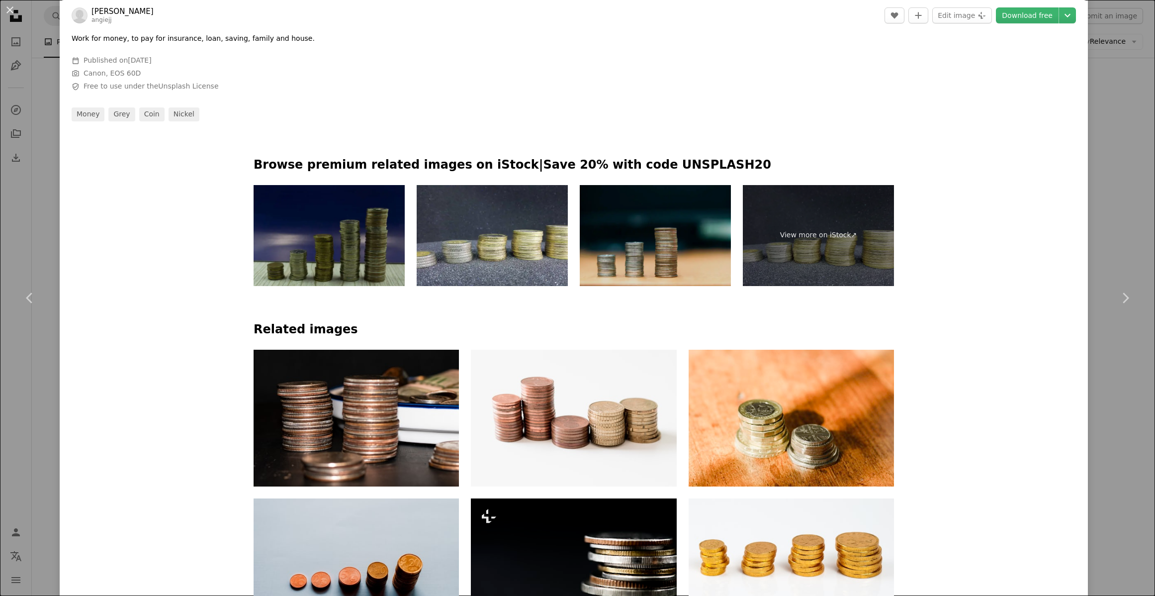
scroll to position [636, 0]
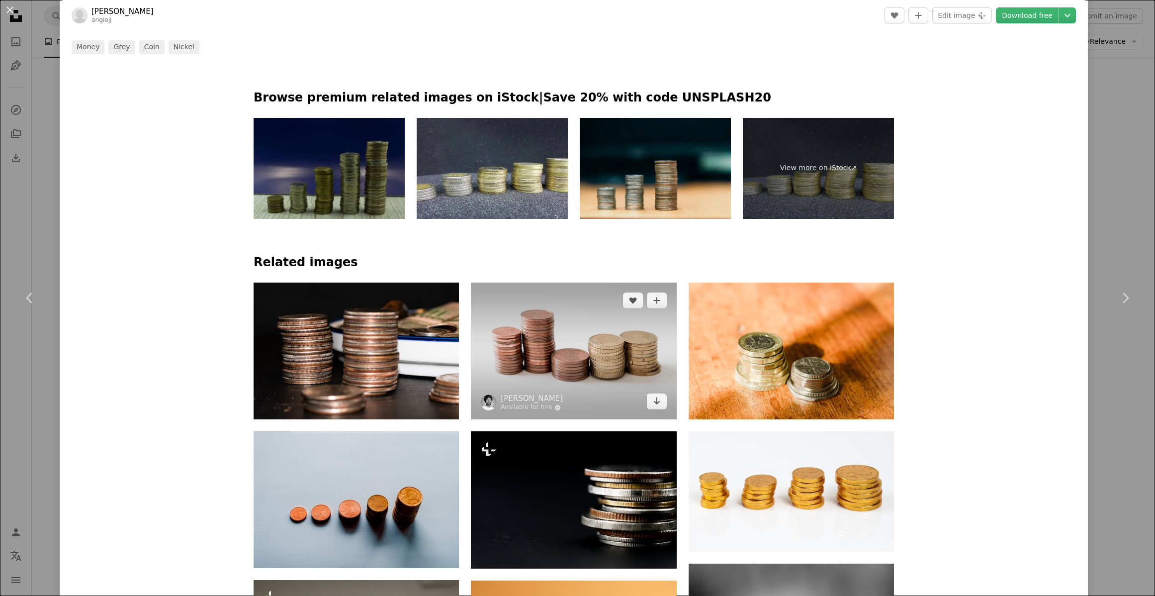
click at [637, 370] on img at bounding box center [573, 351] width 205 height 137
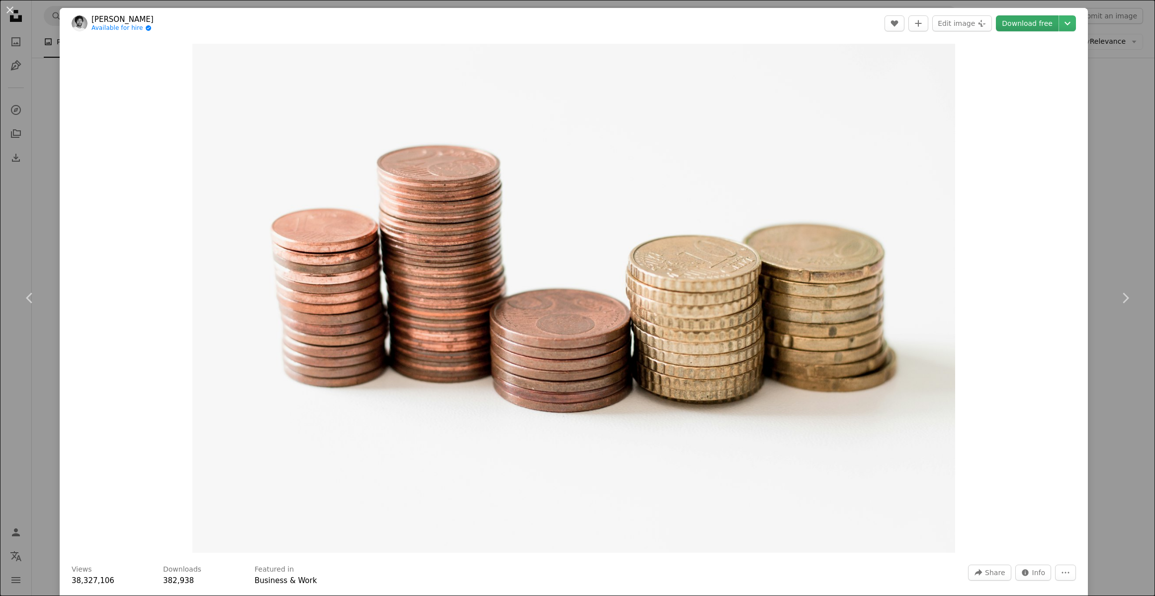
click at [1026, 29] on link "Download free" at bounding box center [1027, 23] width 63 height 16
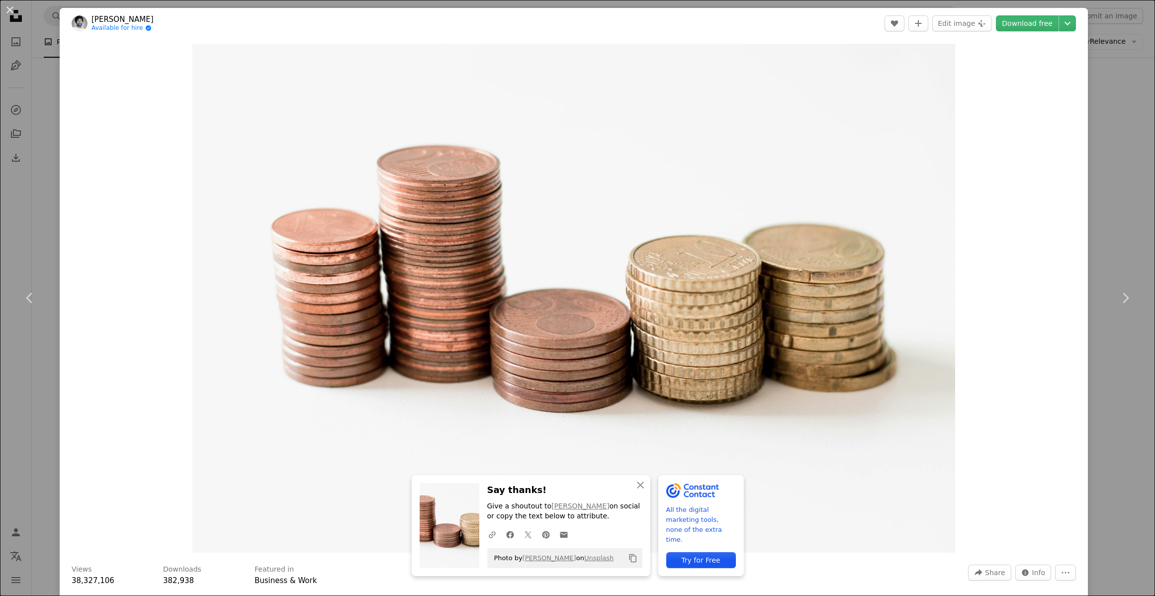
drag, startPoint x: 7, startPoint y: 8, endPoint x: 10, endPoint y: 17, distance: 9.4
click at [7, 8] on button "An X shape" at bounding box center [10, 10] width 12 height 12
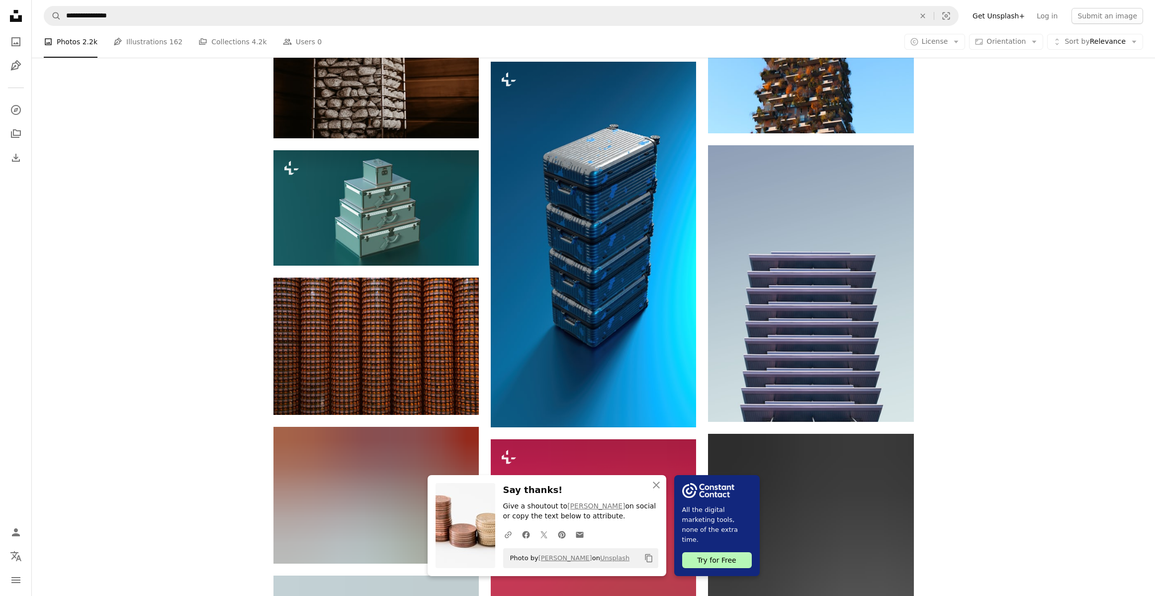
scroll to position [2987, 0]
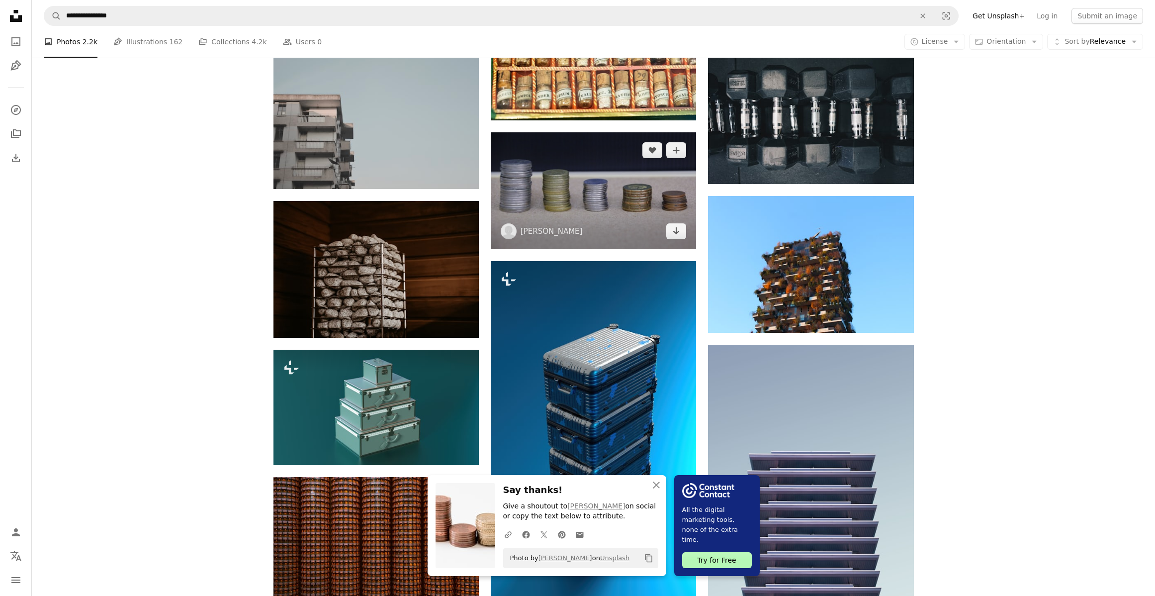
click at [589, 232] on img at bounding box center [593, 190] width 205 height 117
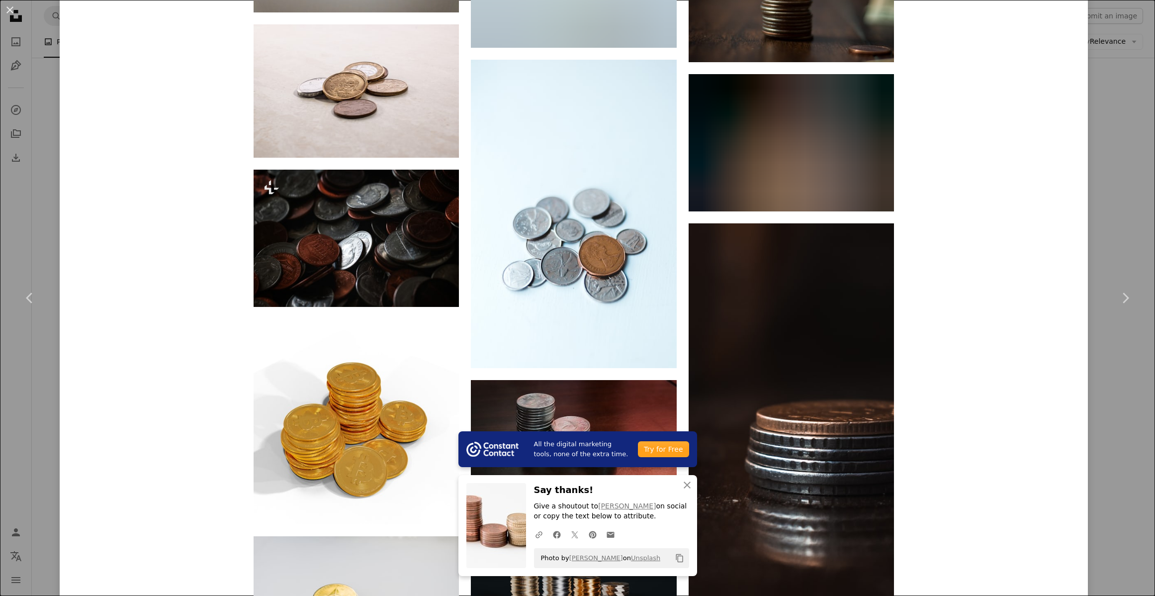
scroll to position [2058, 0]
